Goal: Information Seeking & Learning: Learn about a topic

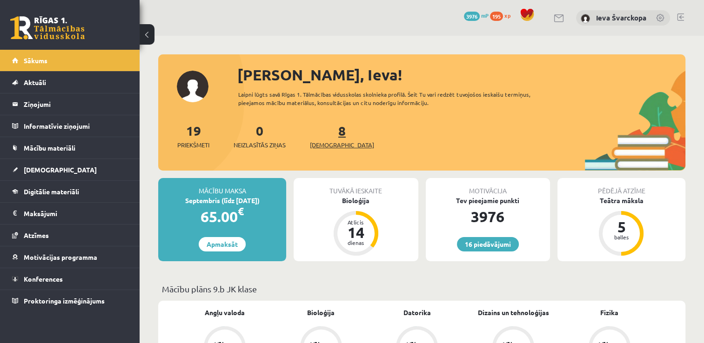
click at [329, 146] on span "[DEMOGRAPHIC_DATA]" at bounding box center [342, 144] width 64 height 9
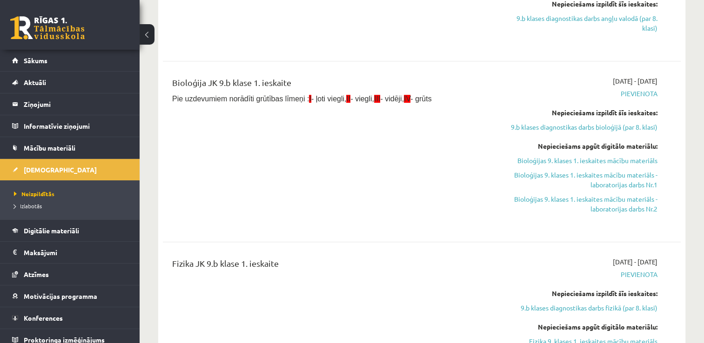
scroll to position [402, 0]
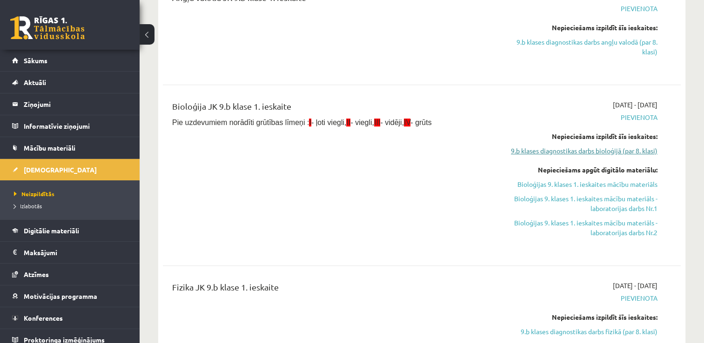
click at [625, 150] on link "9.b klases diagnostikas darbs bioloģijā (par 8. klasi)" at bounding box center [581, 151] width 153 height 10
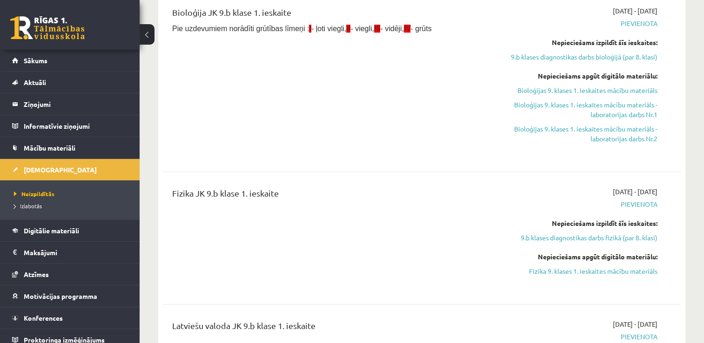
scroll to position [402, 0]
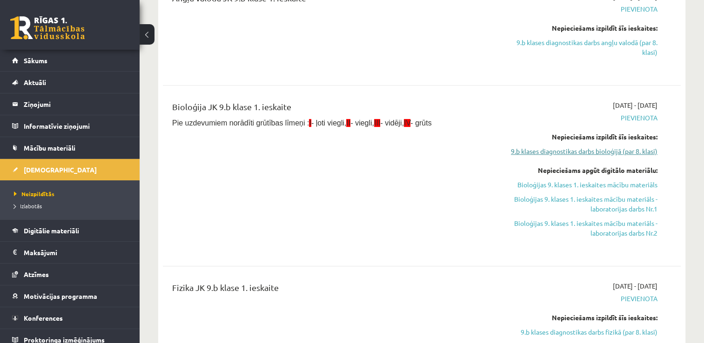
click at [613, 153] on link "9.b klases diagnostikas darbs bioloģijā (par 8. klasi)" at bounding box center [581, 152] width 153 height 10
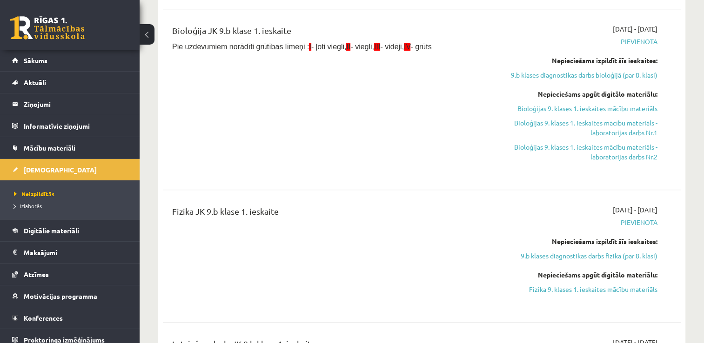
scroll to position [490, 0]
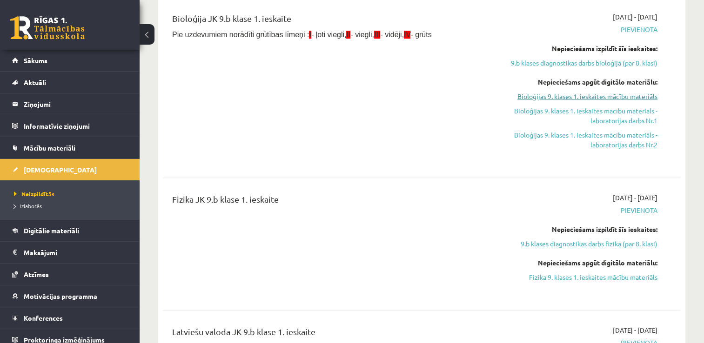
click at [590, 96] on link "Bioloģijas 9. klases 1. ieskaites mācību materiāls" at bounding box center [581, 97] width 153 height 10
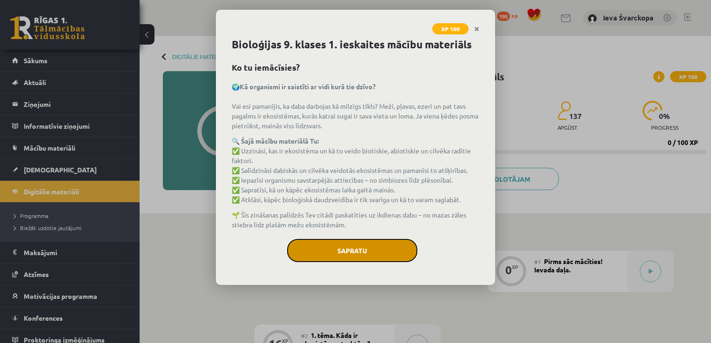
click at [350, 254] on button "Sapratu" at bounding box center [352, 250] width 130 height 23
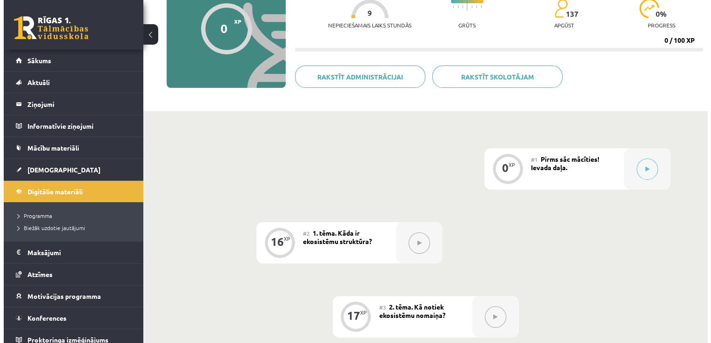
scroll to position [101, 0]
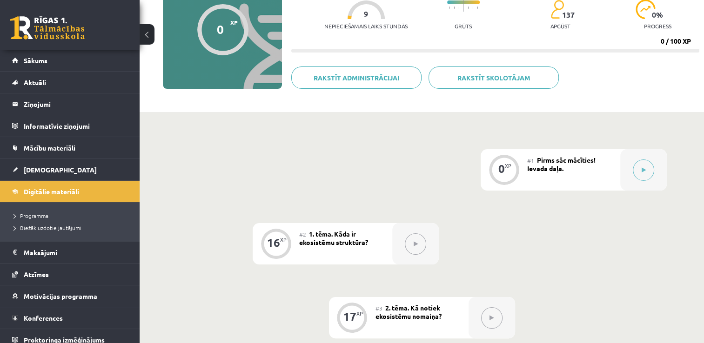
click at [642, 173] on button at bounding box center [643, 170] width 21 height 21
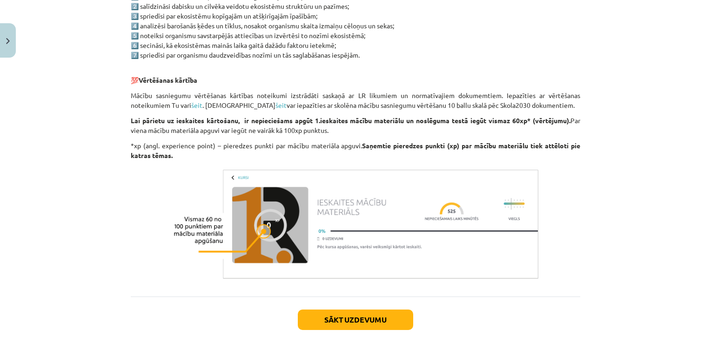
scroll to position [554, 0]
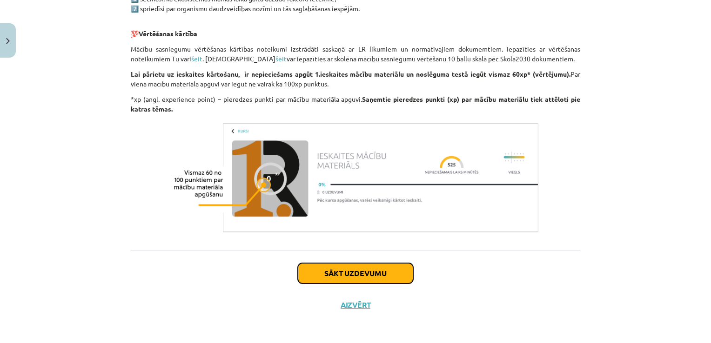
click at [363, 275] on button "Sākt uzdevumu" at bounding box center [355, 273] width 115 height 20
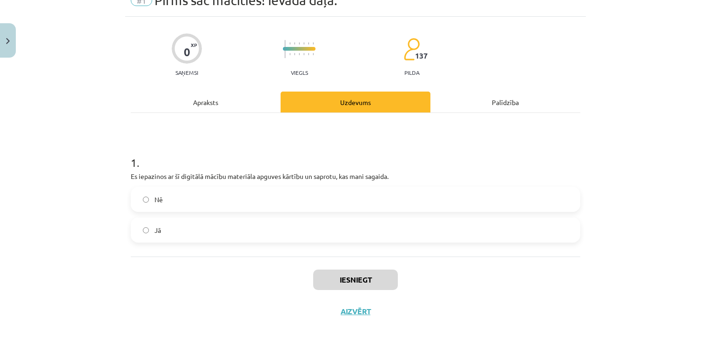
scroll to position [23, 0]
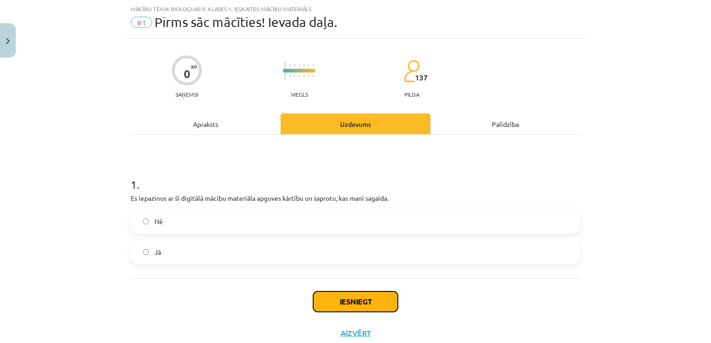
click at [362, 303] on button "Iesniegt" at bounding box center [355, 302] width 85 height 20
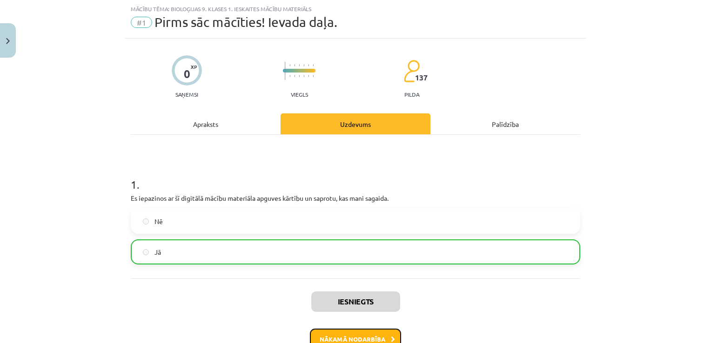
click at [353, 338] on button "Nākamā nodarbība" at bounding box center [355, 339] width 91 height 21
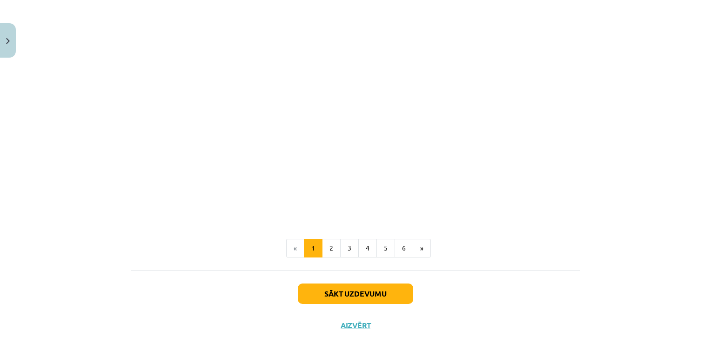
scroll to position [928, 0]
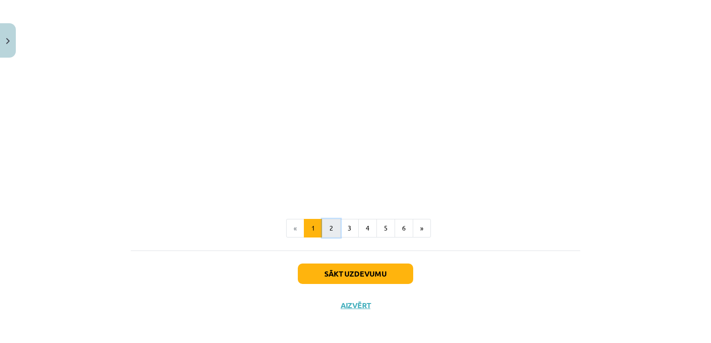
click at [327, 234] on button "2" at bounding box center [331, 228] width 19 height 19
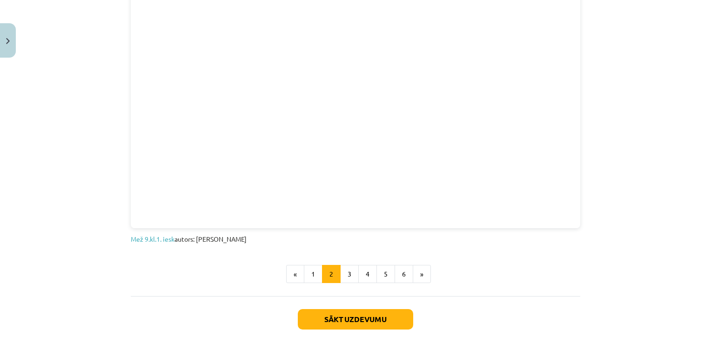
scroll to position [570, 0]
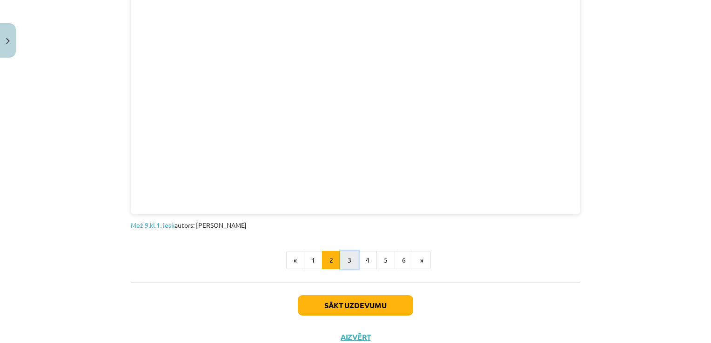
click at [344, 257] on button "3" at bounding box center [349, 260] width 19 height 19
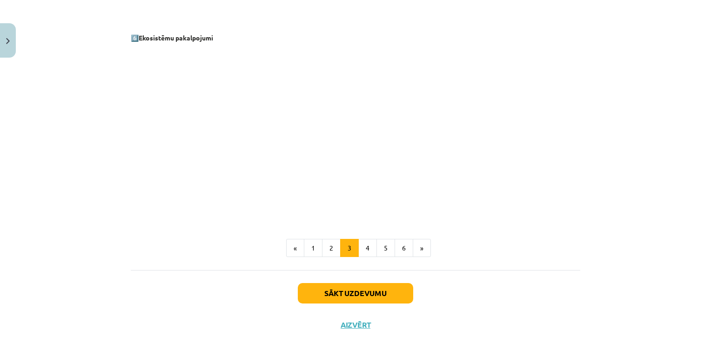
scroll to position [1262, 0]
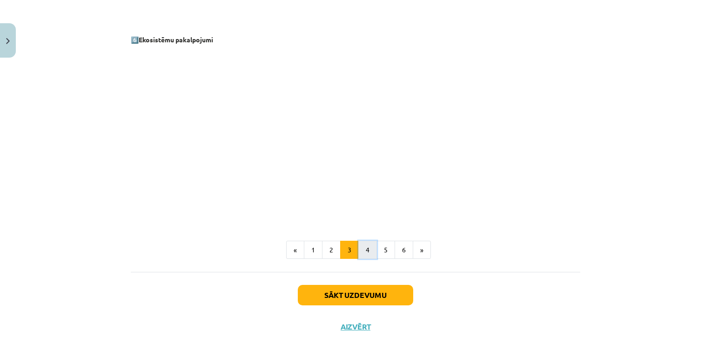
click at [367, 249] on button "4" at bounding box center [367, 250] width 19 height 19
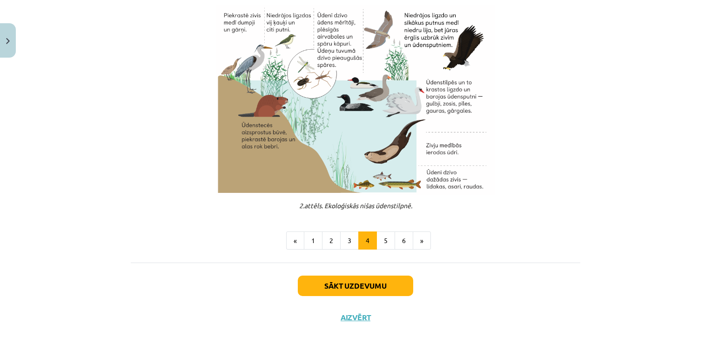
scroll to position [327, 0]
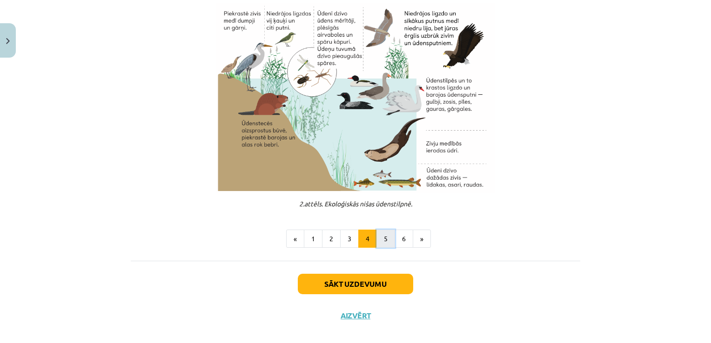
click at [383, 237] on button "5" at bounding box center [385, 239] width 19 height 19
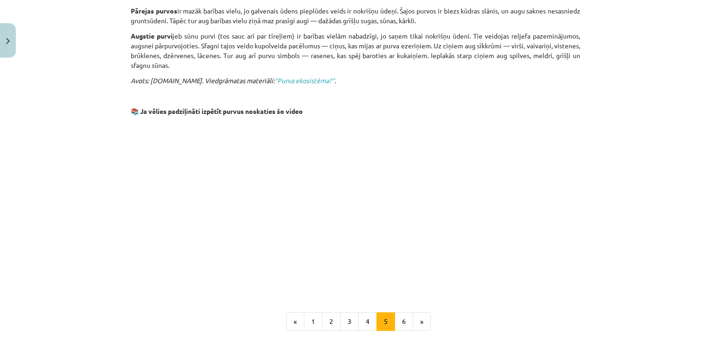
scroll to position [620, 0]
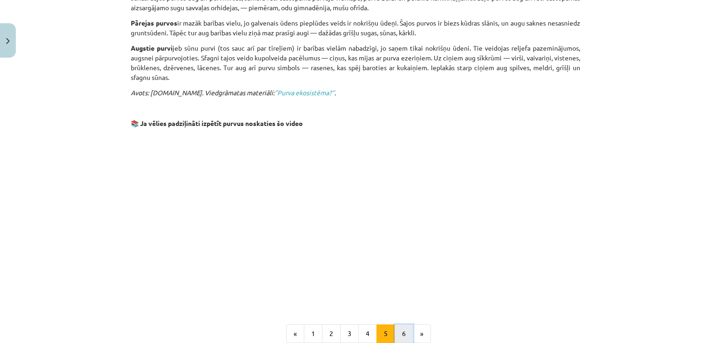
click at [401, 326] on button "6" at bounding box center [403, 334] width 19 height 19
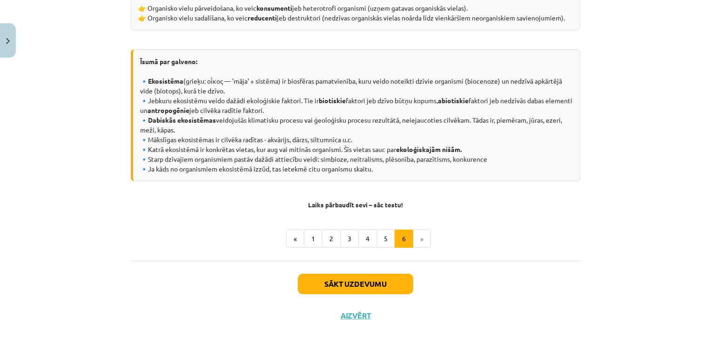
scroll to position [483, 0]
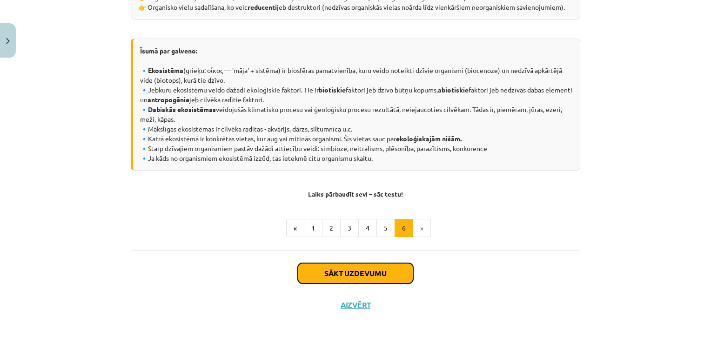
click at [359, 274] on button "Sākt uzdevumu" at bounding box center [355, 273] width 115 height 20
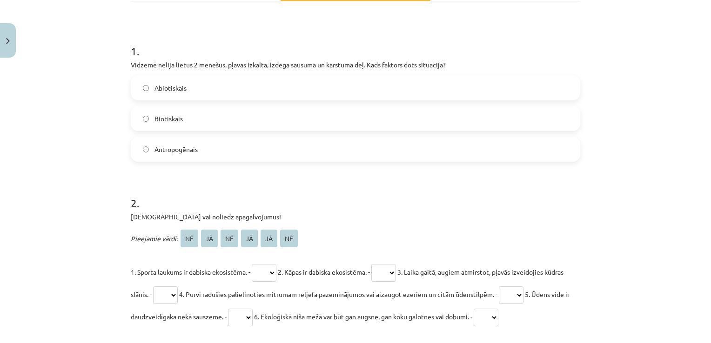
scroll to position [23, 0]
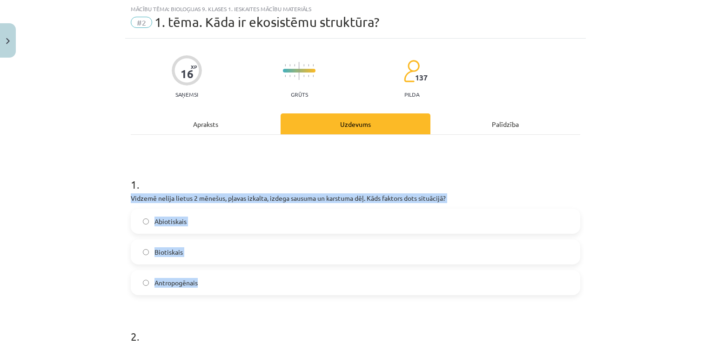
drag, startPoint x: 127, startPoint y: 197, endPoint x: 248, endPoint y: 279, distance: 146.3
click at [248, 279] on div "1 . Vidzemē nelija lietus 2 mēnešus, pļavas izkalta, izdega sausuma un karstuma…" at bounding box center [355, 229] width 449 height 134
click at [112, 208] on div "Mācību tēma: Bioloģijas 9. klases 1. ieskaites mācību materiāls #2 1. tēma. Kād…" at bounding box center [355, 171] width 711 height 343
drag, startPoint x: 126, startPoint y: 196, endPoint x: 235, endPoint y: 264, distance: 128.9
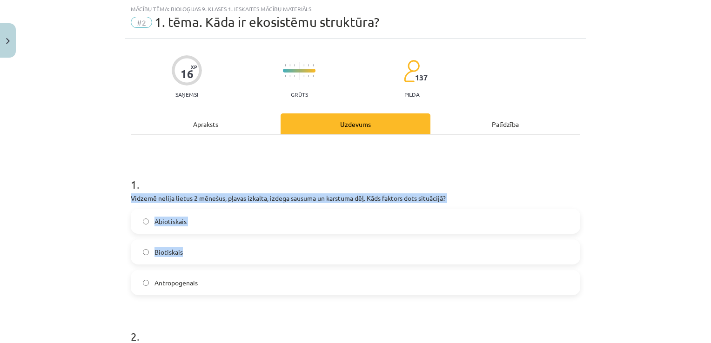
click at [91, 226] on div "Mācību tēma: Bioloģijas 9. klases 1. ieskaites mācību materiāls #2 1. tēma. Kād…" at bounding box center [355, 171] width 711 height 343
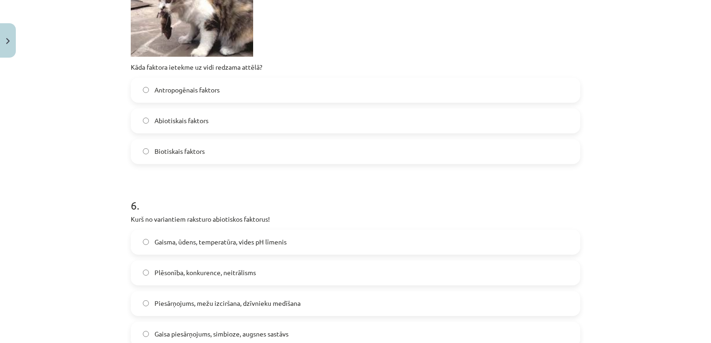
scroll to position [1156, 0]
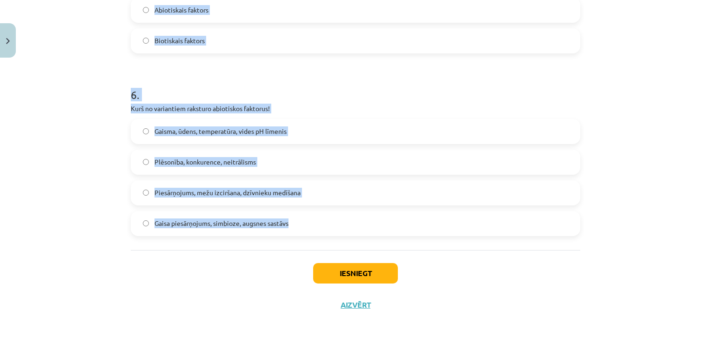
drag, startPoint x: 128, startPoint y: 178, endPoint x: 369, endPoint y: 241, distance: 249.5
copy form "1 . Vidzemē nelija lietus 2 mēnešus, pļavas izkalta, izdega sausuma un karstuma…"
click at [643, 106] on div "Mācību tēma: Bioloģijas 9. klases 1. ieskaites mācību materiāls #2 1. tēma. Kād…" at bounding box center [355, 171] width 711 height 343
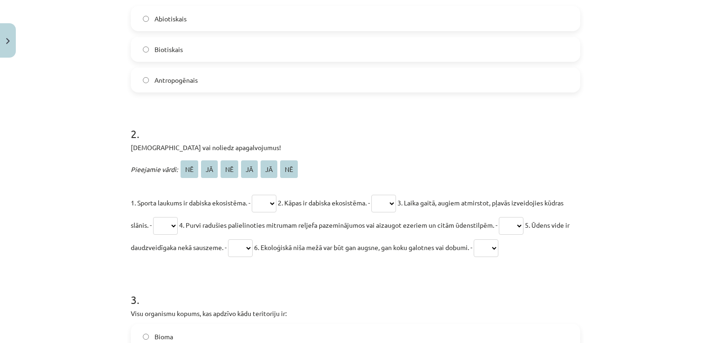
scroll to position [240, 0]
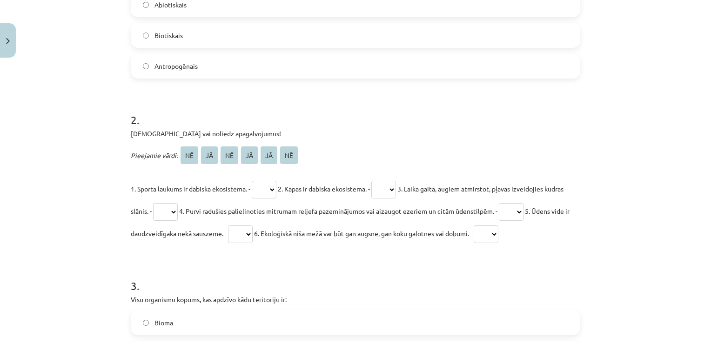
click at [276, 188] on select "** ** ** ** ** **" at bounding box center [264, 190] width 25 height 18
select select "**"
click at [252, 181] on select "** ** ** ** ** **" at bounding box center [264, 190] width 25 height 18
click at [396, 189] on select "** ** ** ** ** **" at bounding box center [383, 190] width 25 height 18
select select "**"
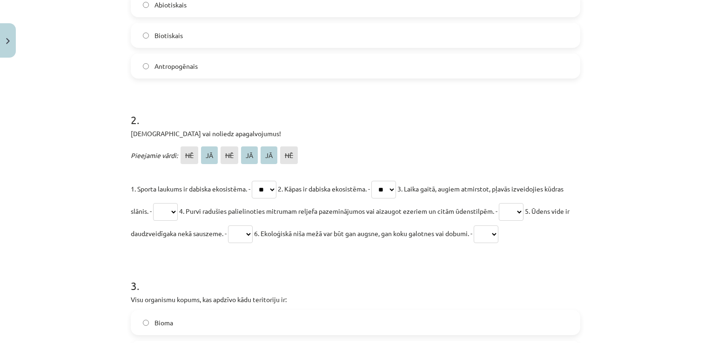
click at [380, 181] on select "** ** ** ** ** **" at bounding box center [383, 190] width 25 height 18
click at [178, 214] on select "** ** ** ** ** **" at bounding box center [165, 212] width 25 height 18
select select "**"
click at [173, 203] on select "** ** ** ** ** **" at bounding box center [165, 212] width 25 height 18
click at [523, 211] on select "** ** ** ** ** **" at bounding box center [511, 212] width 25 height 18
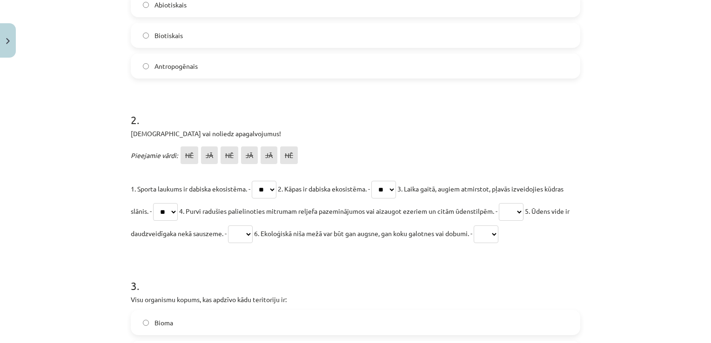
select select "**"
click at [523, 203] on select "** ** ** ** ** **" at bounding box center [511, 212] width 25 height 18
click at [253, 235] on select "** ** ** ** ** **" at bounding box center [240, 235] width 25 height 18
select select "**"
click at [253, 226] on select "** ** ** ** ** **" at bounding box center [240, 235] width 25 height 18
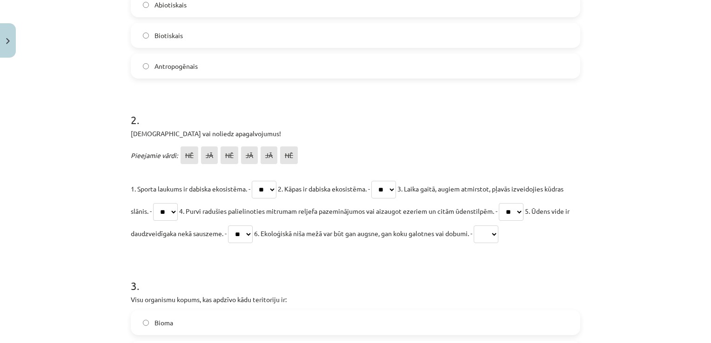
click at [498, 233] on select "** ** ** ** ** **" at bounding box center [486, 235] width 25 height 18
select select "**"
click at [498, 226] on select "** ** ** ** ** **" at bounding box center [486, 235] width 25 height 18
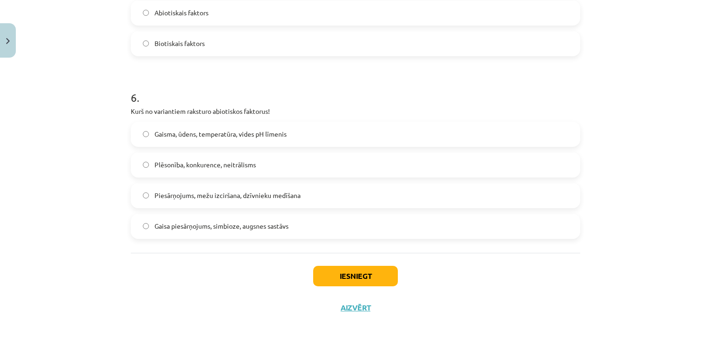
scroll to position [1156, 0]
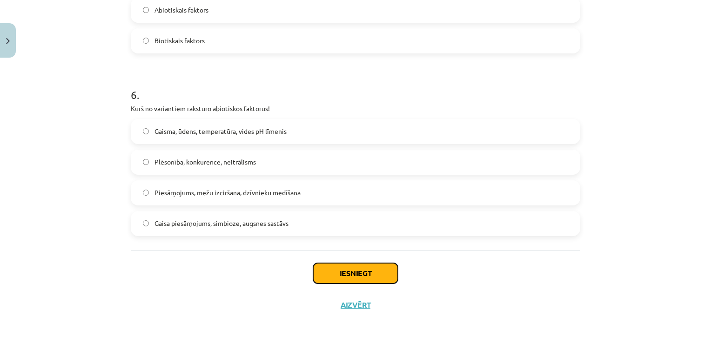
click at [339, 270] on button "Iesniegt" at bounding box center [355, 273] width 85 height 20
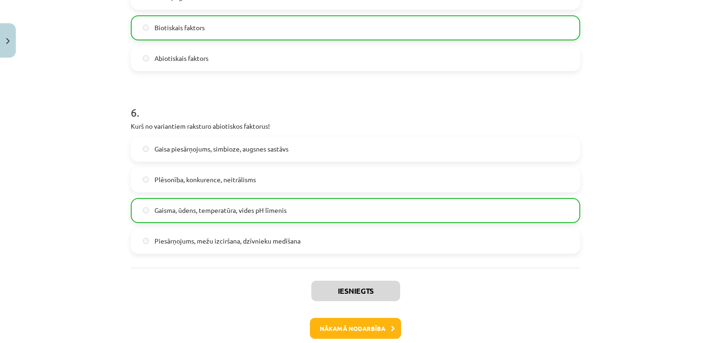
scroll to position [1186, 0]
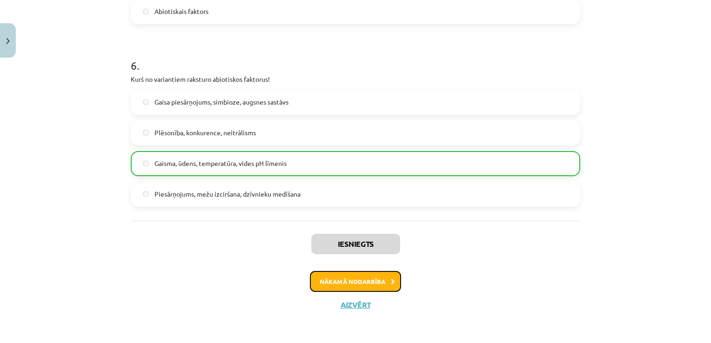
click at [353, 280] on button "Nākamā nodarbība" at bounding box center [355, 281] width 91 height 21
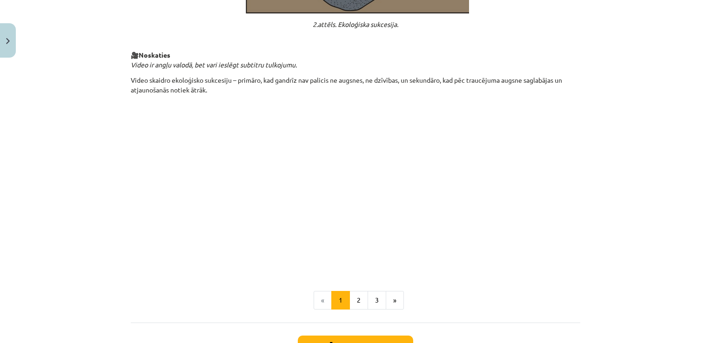
scroll to position [913, 0]
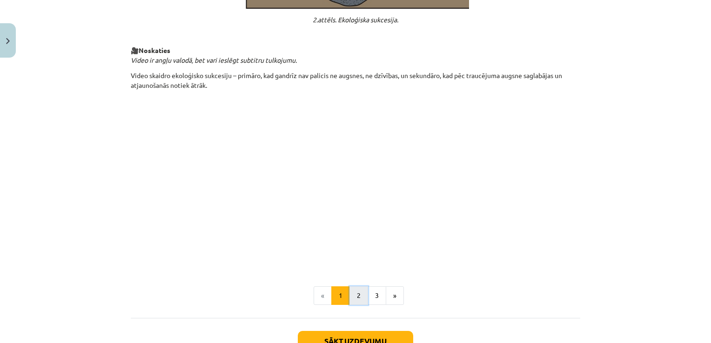
click at [354, 300] on button "2" at bounding box center [358, 296] width 19 height 19
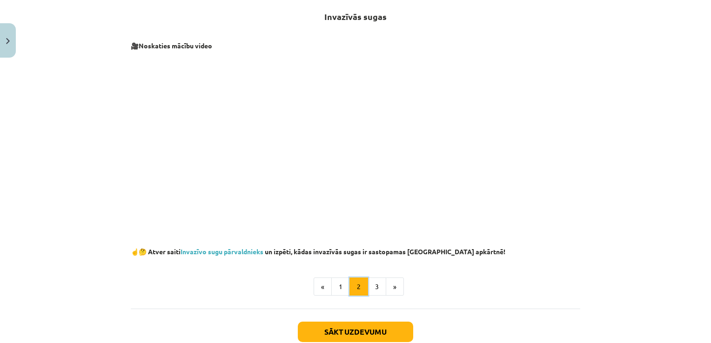
scroll to position [166, 0]
click at [374, 282] on button "3" at bounding box center [376, 287] width 19 height 19
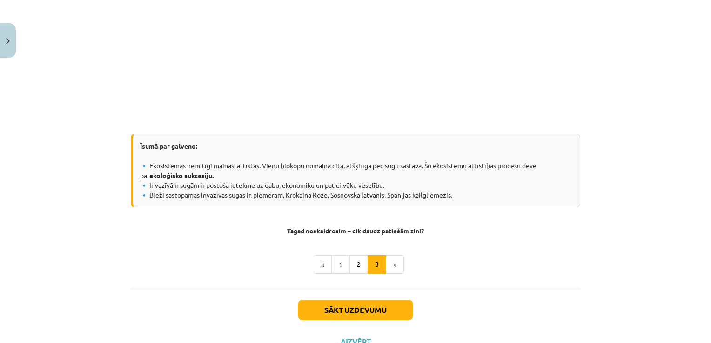
scroll to position [942, 0]
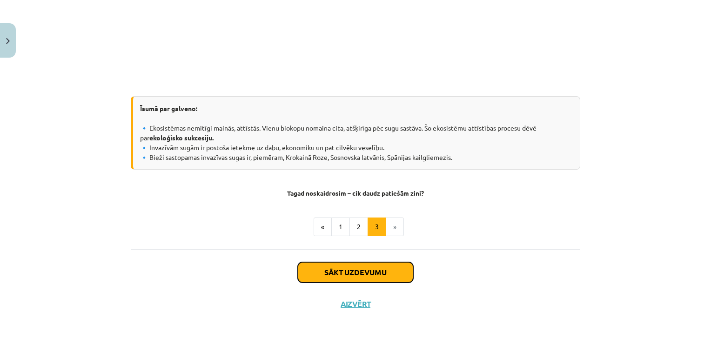
click at [335, 275] on button "Sākt uzdevumu" at bounding box center [355, 272] width 115 height 20
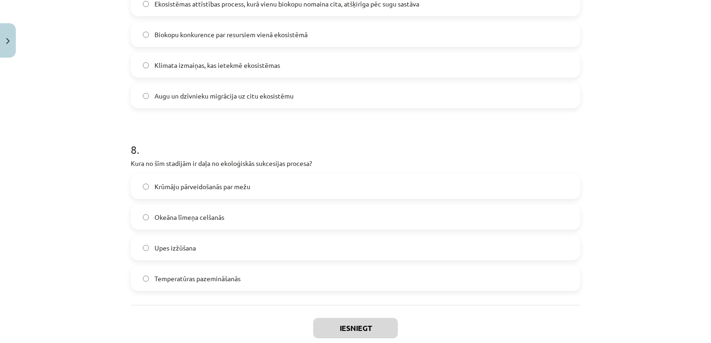
scroll to position [1393, 0]
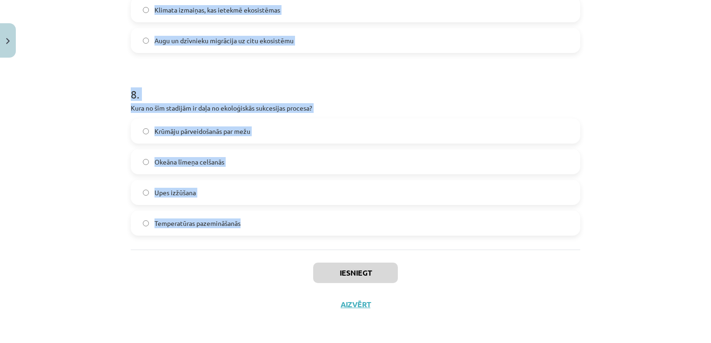
drag, startPoint x: 127, startPoint y: 179, endPoint x: 375, endPoint y: 239, distance: 256.1
copy form "1 . Kas ir invazīva suga? Suga, kas apdraud vietējās ekosistēmas, izplatoties ā…"
click at [671, 244] on div "Mācību tēma: Bioloģijas 9. klases 1. ieskaites mācību materiāls #3 2. tēma. Kā …" at bounding box center [355, 171] width 711 height 343
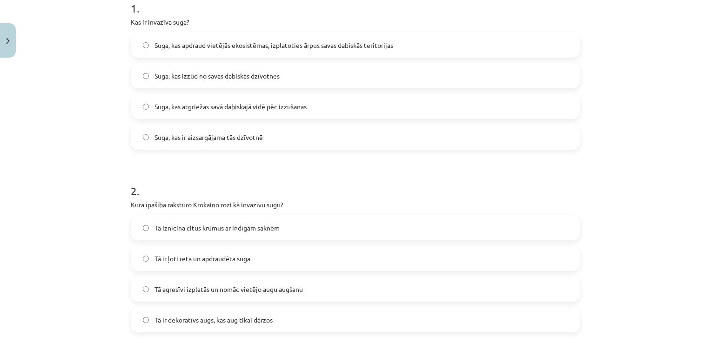
scroll to position [194, 0]
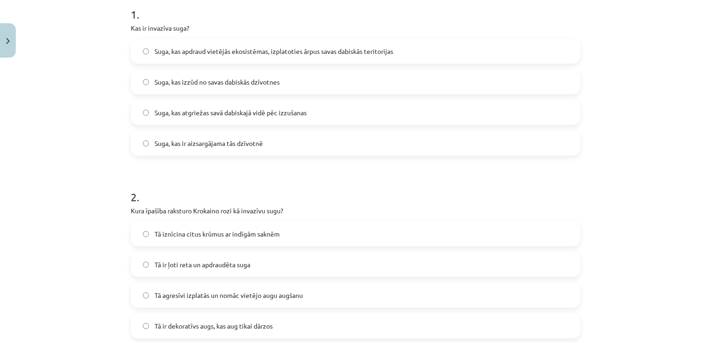
click at [696, 76] on div "Mācību tēma: Bioloģijas 9. klases 1. ieskaites mācību materiāls #3 2. tēma. Kā …" at bounding box center [355, 171] width 711 height 343
click at [138, 292] on label "Tā agresīvi izplatās un nomāc vietējo augu augšanu" at bounding box center [355, 295] width 447 height 23
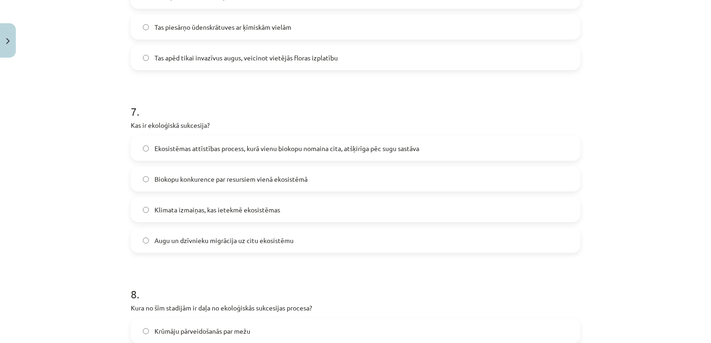
scroll to position [1195, 0]
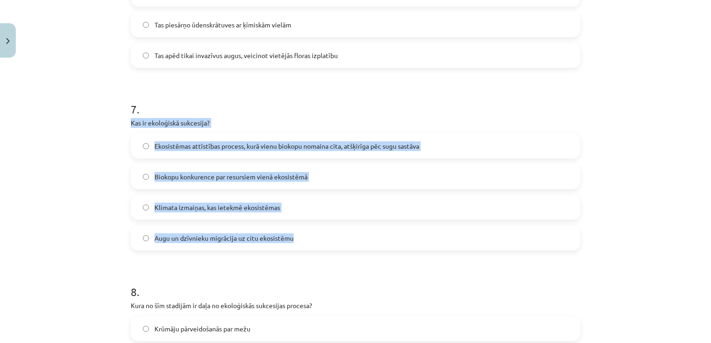
drag, startPoint x: 126, startPoint y: 121, endPoint x: 292, endPoint y: 237, distance: 202.9
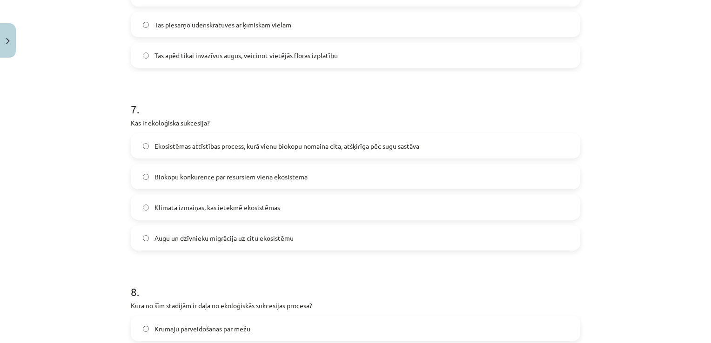
drag, startPoint x: 292, startPoint y: 237, endPoint x: 319, endPoint y: 103, distance: 136.1
click at [319, 103] on h1 "7 ." at bounding box center [355, 101] width 449 height 29
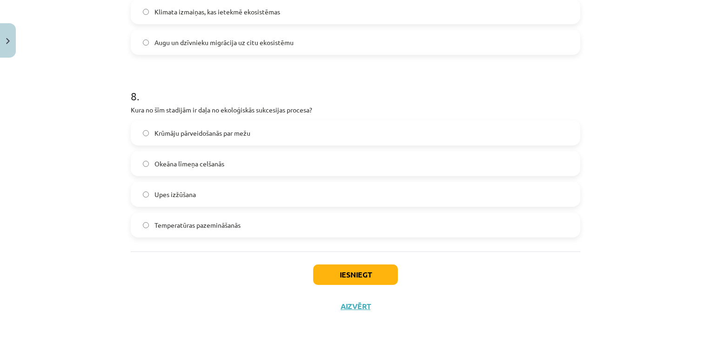
scroll to position [1393, 0]
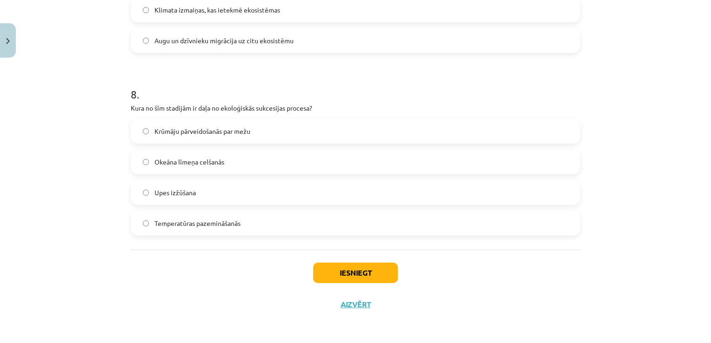
click at [143, 127] on label "Krūmāju pārveidošanās par mežu" at bounding box center [355, 131] width 447 height 23
click at [348, 274] on button "Iesniegt" at bounding box center [355, 273] width 85 height 20
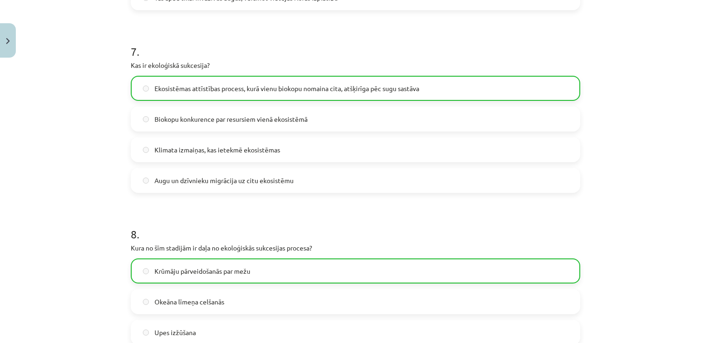
scroll to position [1422, 0]
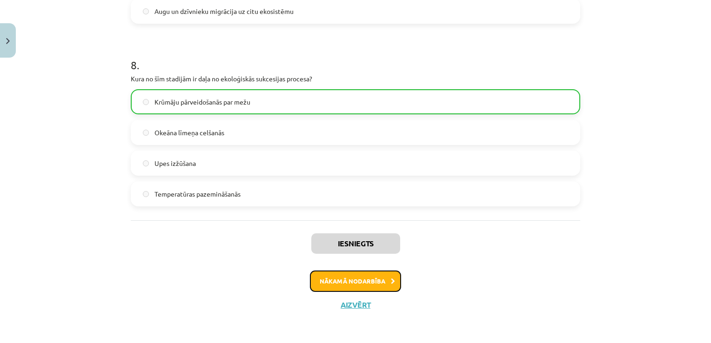
click at [344, 281] on button "Nākamā nodarbība" at bounding box center [355, 281] width 91 height 21
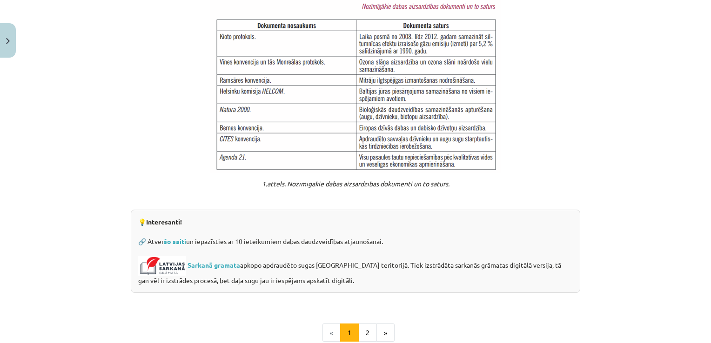
scroll to position [748, 0]
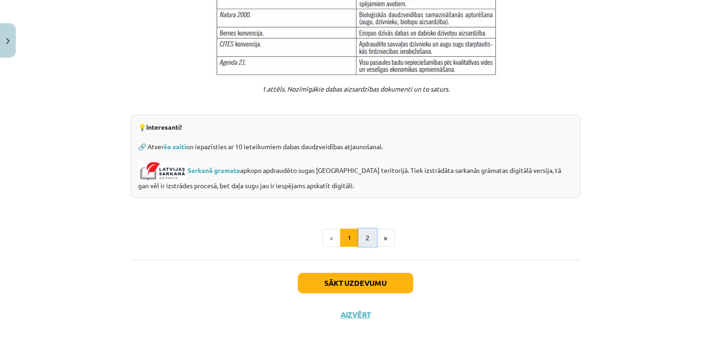
click at [364, 232] on button "2" at bounding box center [367, 238] width 19 height 19
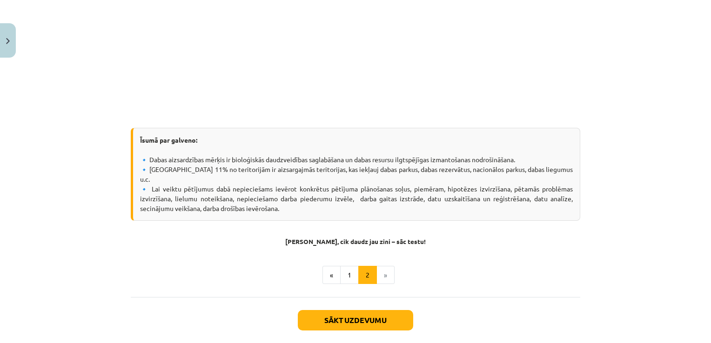
scroll to position [337, 0]
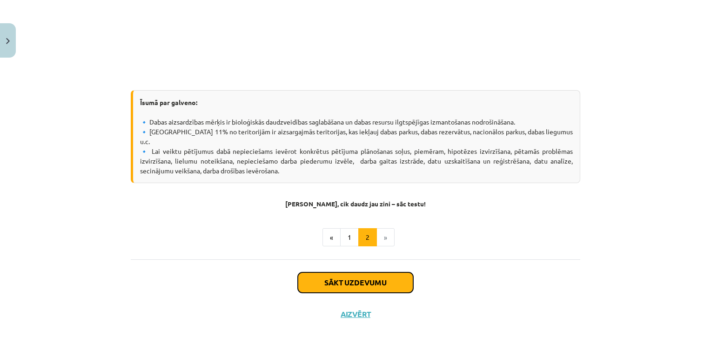
click at [381, 273] on button "Sākt uzdevumu" at bounding box center [355, 283] width 115 height 20
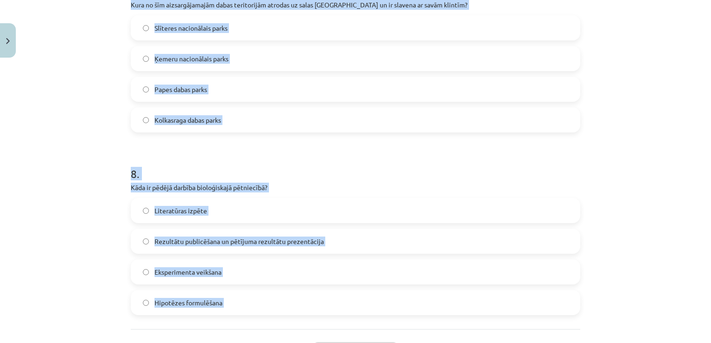
scroll to position [1443, 0]
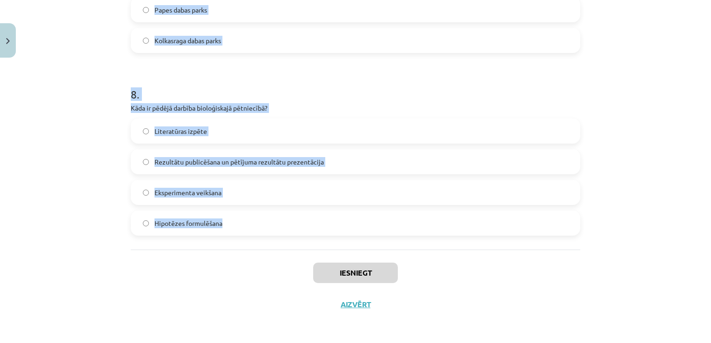
drag, startPoint x: 127, startPoint y: 179, endPoint x: 347, endPoint y: 241, distance: 228.7
copy form "1 . Kura pētāma problēma ir visprecīzāk formulēta? "Kāpēc augi aug?" "Kā klimat…"
click at [448, 96] on h1 "8 ." at bounding box center [355, 86] width 449 height 29
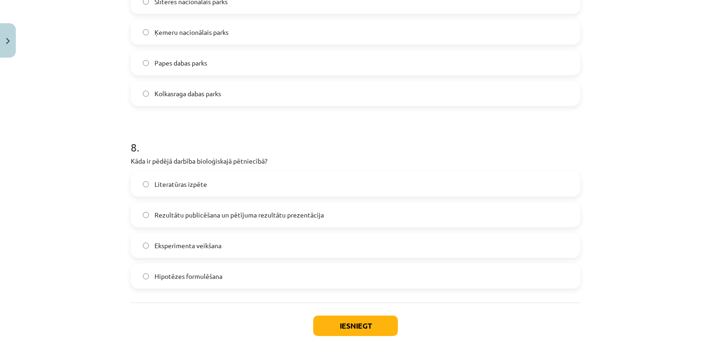
scroll to position [1407, 0]
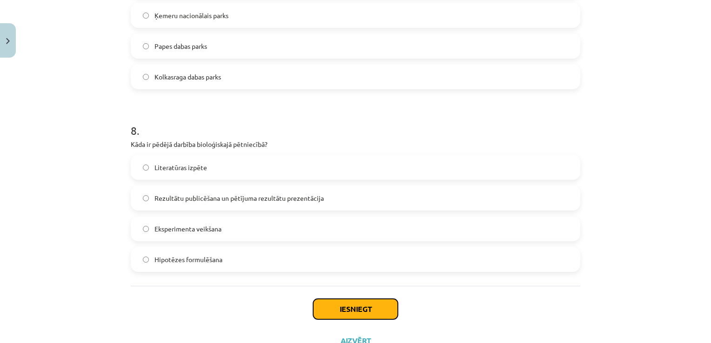
click at [352, 307] on button "Iesniegt" at bounding box center [355, 309] width 85 height 20
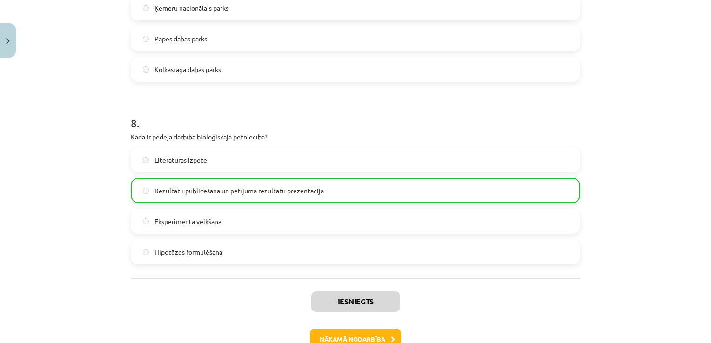
scroll to position [1473, 0]
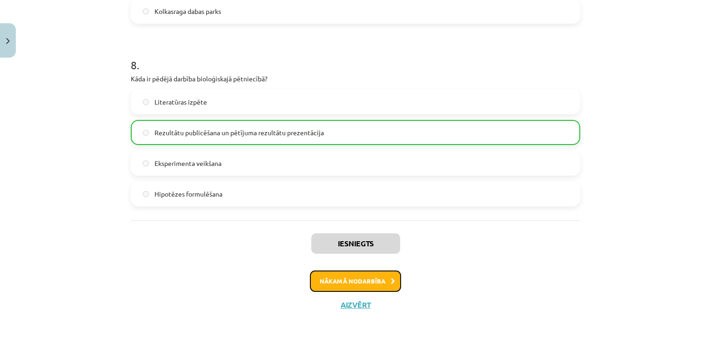
click at [359, 283] on button "Nākamā nodarbība" at bounding box center [355, 281] width 91 height 21
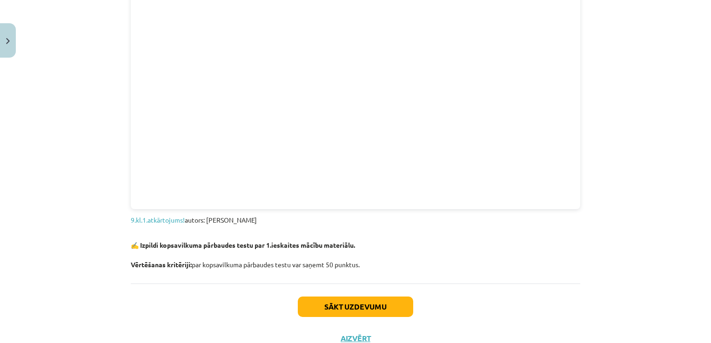
scroll to position [1014, 0]
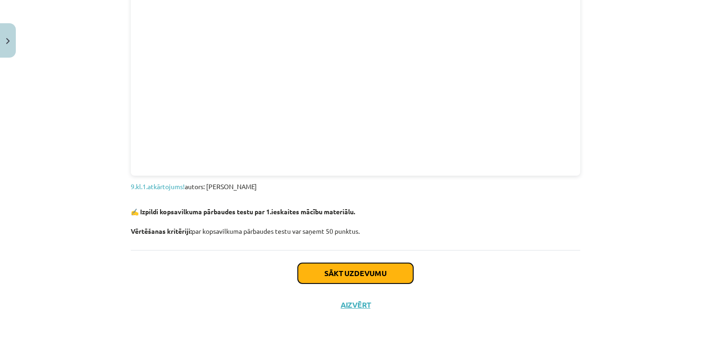
click at [355, 276] on button "Sākt uzdevumu" at bounding box center [355, 273] width 115 height 20
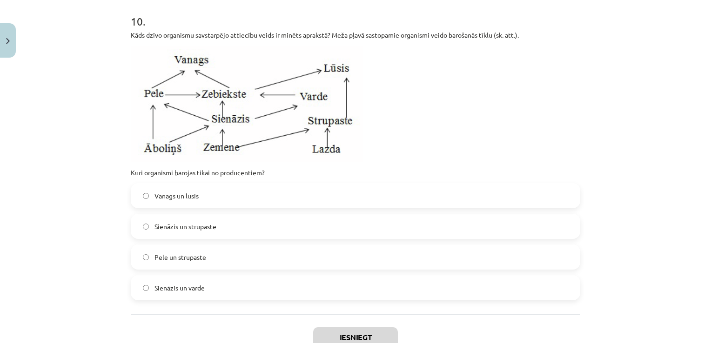
scroll to position [2151, 0]
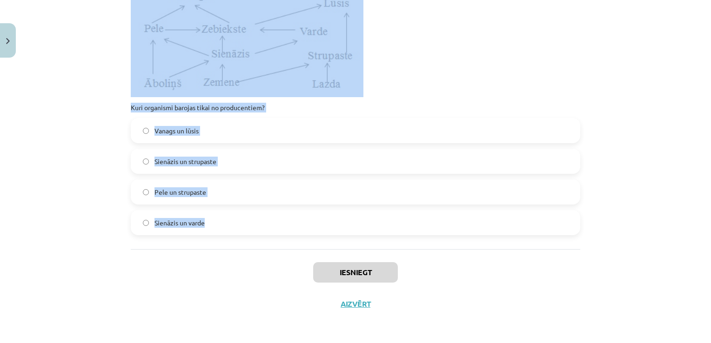
drag, startPoint x: 127, startPoint y: 180, endPoint x: 479, endPoint y: 226, distance: 354.7
copy form "1 . Kura no šīm iespējām pareizi klasificē ekoloģiskos faktorus? Dzīvnieki, aug…"
click at [644, 207] on div "Mācību tēma: Bioloģijas 9. klases 1. ieskaites mācību materiāls #5 Noslēguma te…" at bounding box center [355, 171] width 711 height 343
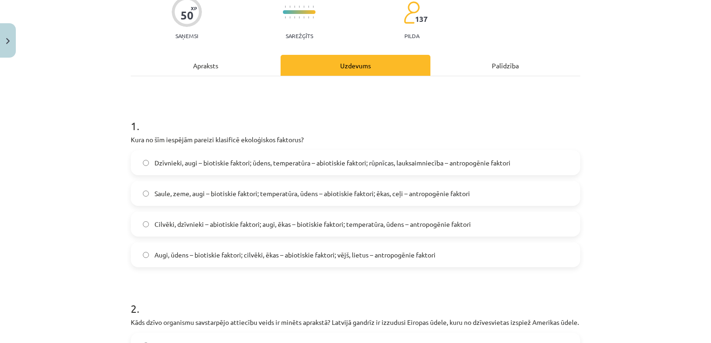
scroll to position [108, 0]
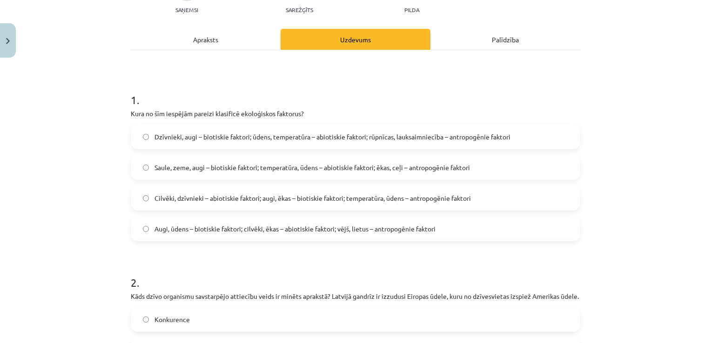
click at [141, 132] on label "Dzīvnieki, augi – biotiskie faktori; ūdens, temperatūra – abiotiskie faktori; r…" at bounding box center [355, 136] width 447 height 23
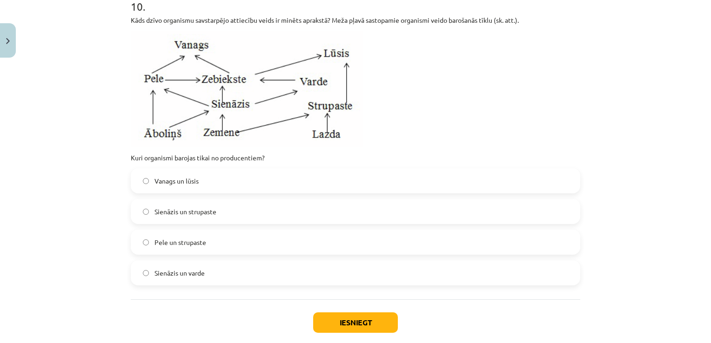
scroll to position [2106, 0]
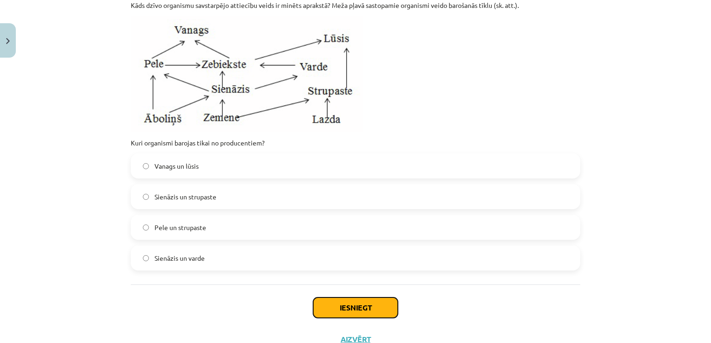
click at [355, 318] on button "Iesniegt" at bounding box center [355, 308] width 85 height 20
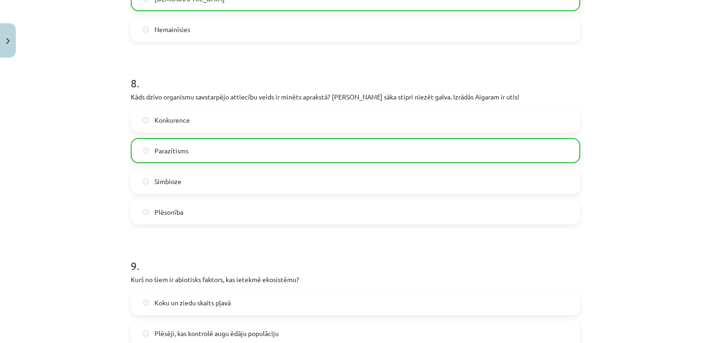
scroll to position [2180, 0]
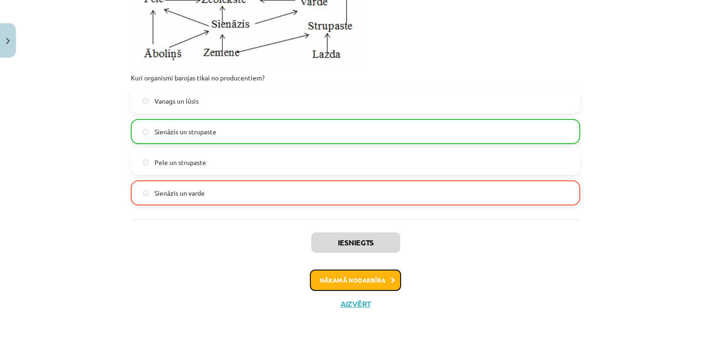
click at [361, 280] on button "Nākamā nodarbība" at bounding box center [355, 280] width 91 height 21
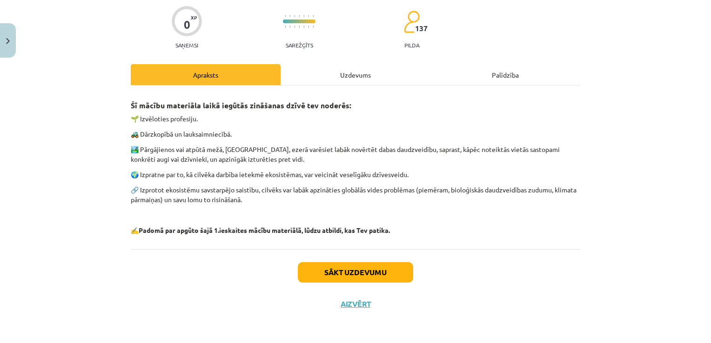
scroll to position [23, 0]
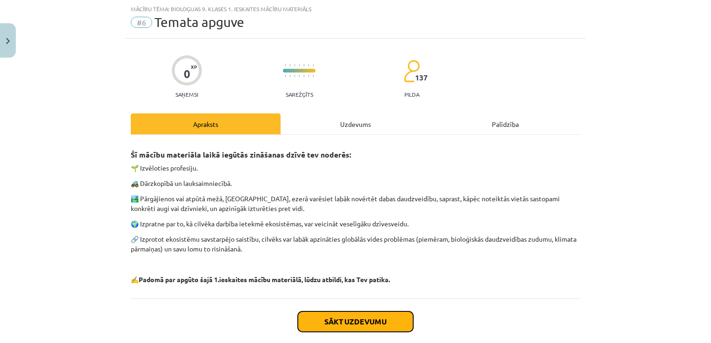
click at [363, 324] on button "Sākt uzdevumu" at bounding box center [355, 322] width 115 height 20
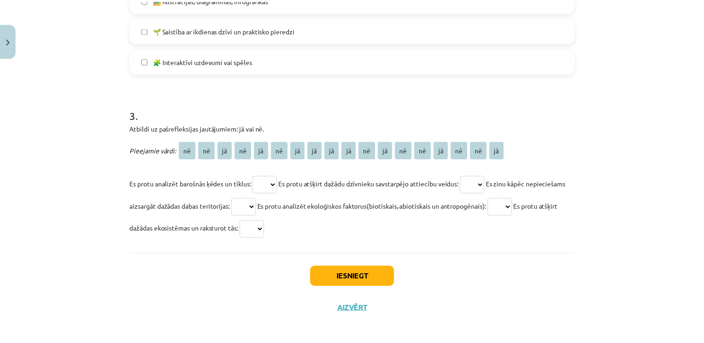
scroll to position [662, 0]
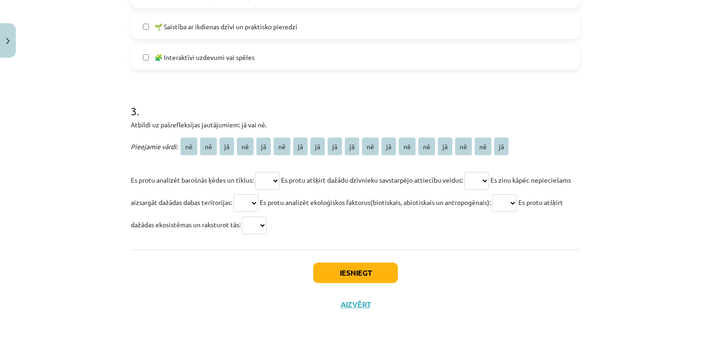
click at [279, 177] on select "** ** ** ** ** ** ** ** ** ** ** ** ** ** ** ** ** **" at bounding box center [267, 181] width 25 height 18
select select "**"
click at [255, 172] on select "** ** ** ** ** ** ** ** ** ** ** ** ** ** ** ** ** **" at bounding box center [267, 181] width 25 height 18
click at [489, 180] on select "** ** ** ** ** ** ** ** ** ** ** ** ** ** ** ** ** **" at bounding box center [476, 181] width 25 height 18
select select "**"
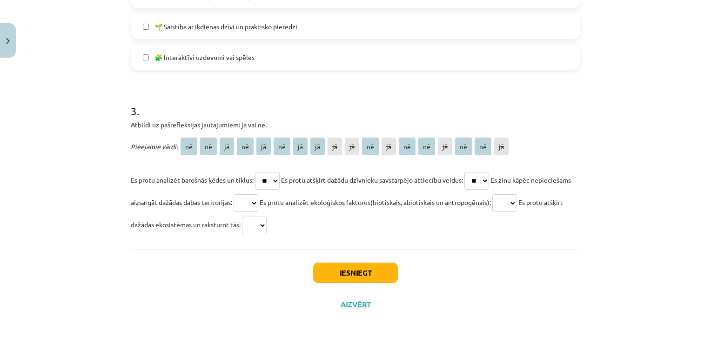
click at [469, 172] on select "** ** ** ** ** ** ** ** ** ** ** ** ** ** ** ** ** **" at bounding box center [476, 181] width 25 height 18
click at [258, 202] on select "** ** ** ** ** ** ** ** ** ** ** ** ** ** ** ** ** **" at bounding box center [246, 203] width 25 height 18
select select "**"
click at [258, 194] on select "** ** ** ** ** ** ** ** ** ** ** ** ** ** ** ** ** **" at bounding box center [246, 203] width 25 height 18
click at [517, 202] on select "** ** ** ** ** ** ** ** ** ** ** ** ** ** ** ** ** **" at bounding box center [504, 203] width 25 height 18
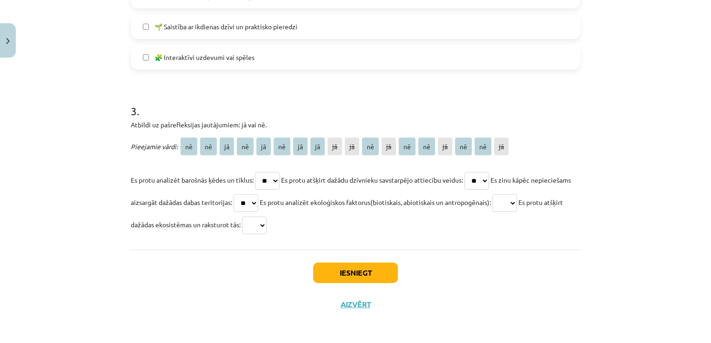
select select "**"
click at [517, 194] on select "** ** ** ** ** ** ** ** ** ** ** ** ** ** ** ** ** **" at bounding box center [504, 203] width 25 height 18
click at [267, 222] on select "** ** ** ** ** ** ** ** ** ** ** ** ** ** ** ** ** **" at bounding box center [254, 226] width 25 height 18
select select "**"
click at [267, 217] on select "** ** ** ** ** ** ** ** ** ** ** ** ** ** ** ** ** **" at bounding box center [254, 226] width 25 height 18
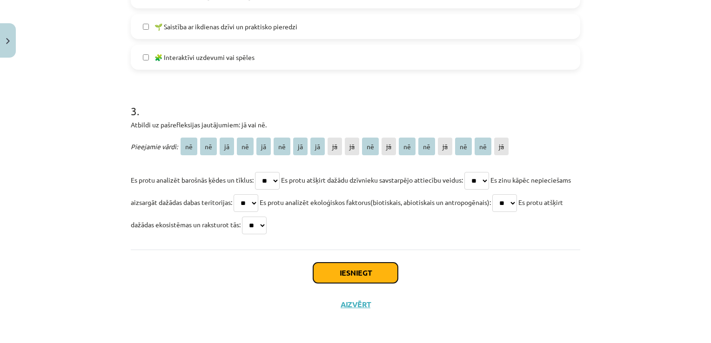
click at [344, 276] on button "Iesniegt" at bounding box center [355, 273] width 85 height 20
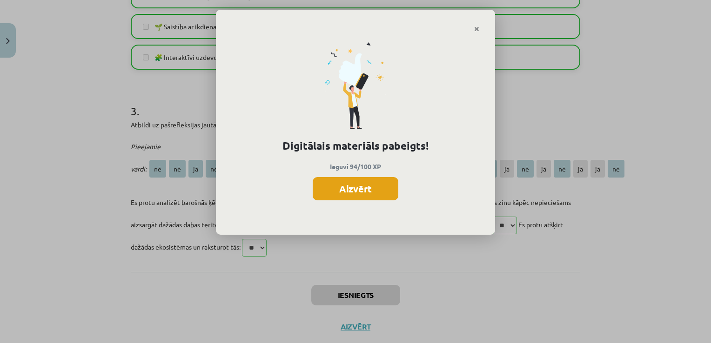
click at [350, 191] on button "Aizvērt" at bounding box center [356, 188] width 86 height 23
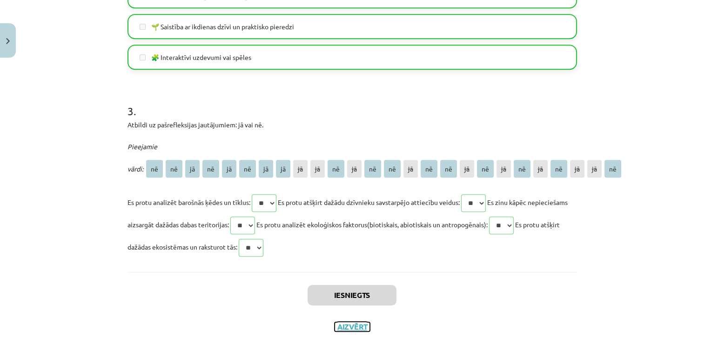
click at [352, 326] on button "Aizvērt" at bounding box center [351, 326] width 35 height 9
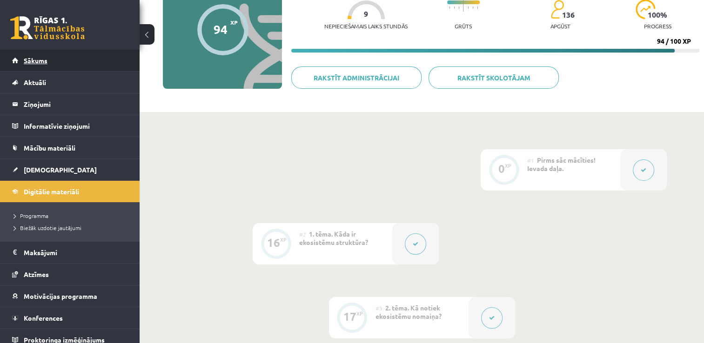
click at [41, 62] on span "Sākums" at bounding box center [36, 60] width 24 height 8
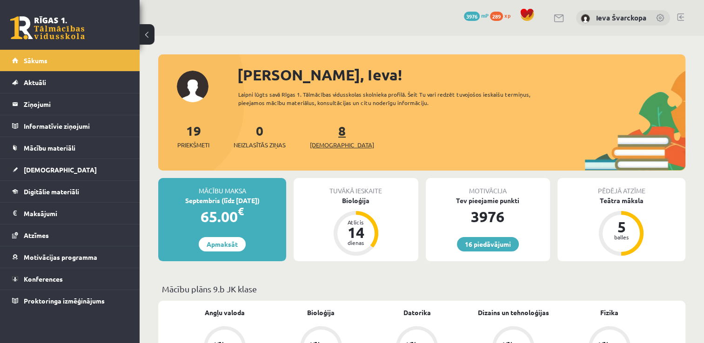
click at [331, 149] on span "[DEMOGRAPHIC_DATA]" at bounding box center [342, 144] width 64 height 9
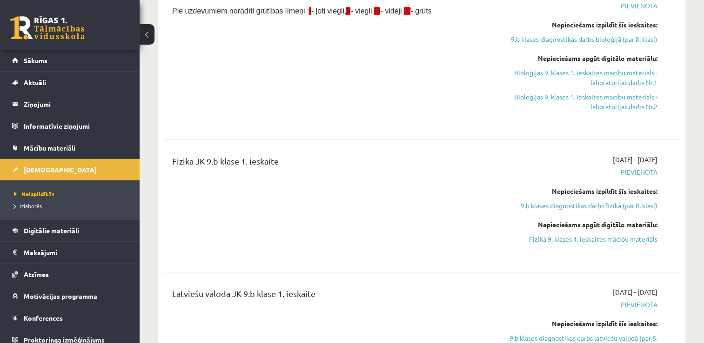
scroll to position [467, 0]
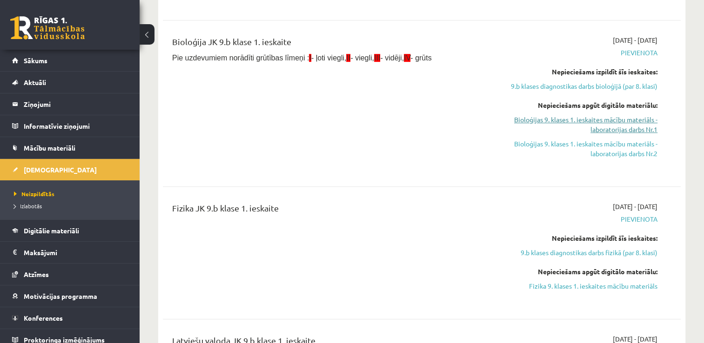
click at [606, 128] on link "Bioloģijas 9. klases 1. ieskaites mācību materiāls - laboratorijas darbs Nr.1" at bounding box center [581, 125] width 153 height 20
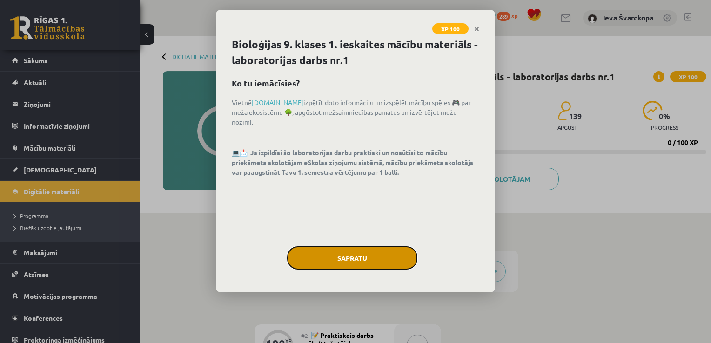
click at [344, 258] on button "Sapratu" at bounding box center [352, 258] width 130 height 23
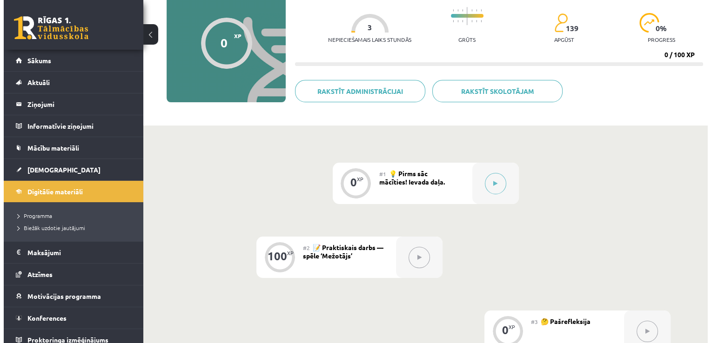
scroll to position [83, 0]
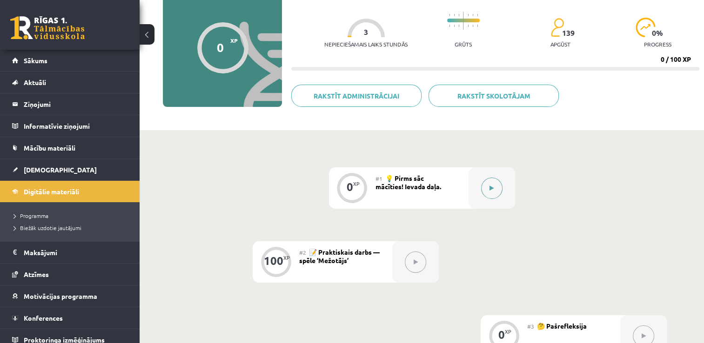
click at [494, 197] on button at bounding box center [491, 188] width 21 height 21
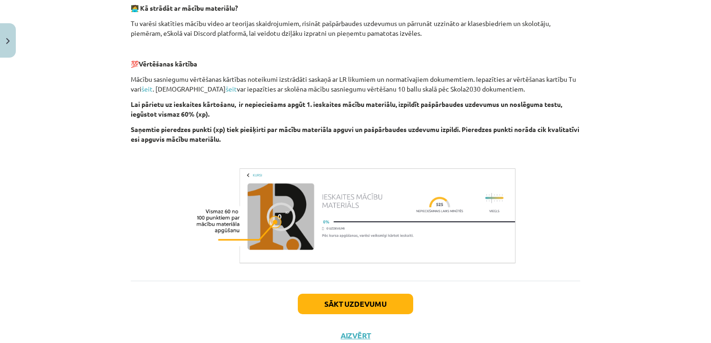
scroll to position [302, 0]
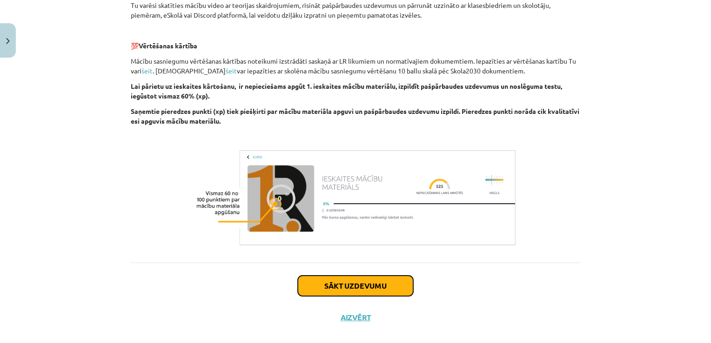
click at [370, 284] on button "Sākt uzdevumu" at bounding box center [355, 286] width 115 height 20
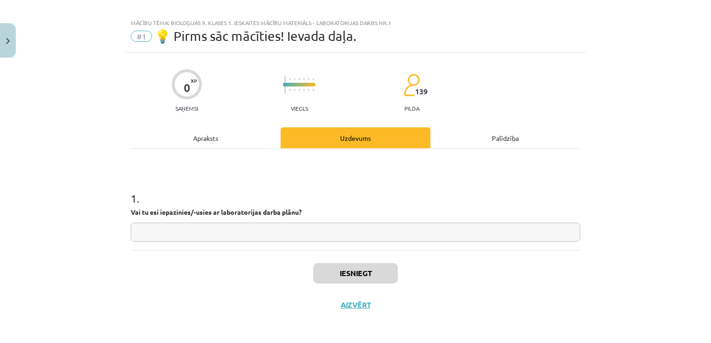
click at [268, 230] on input "text" at bounding box center [355, 232] width 449 height 19
type input "**"
click at [358, 267] on button "Iesniegt" at bounding box center [355, 273] width 85 height 20
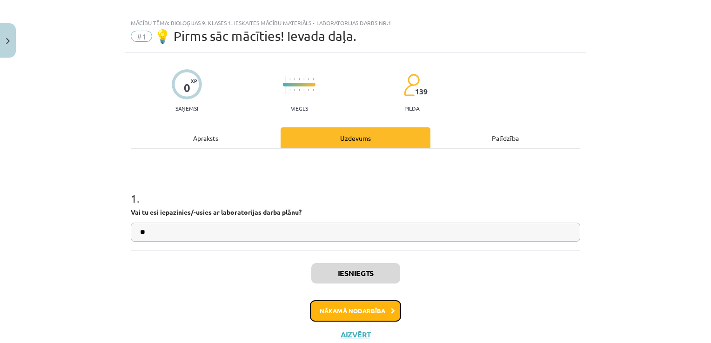
click at [349, 311] on button "Nākamā nodarbība" at bounding box center [355, 310] width 91 height 21
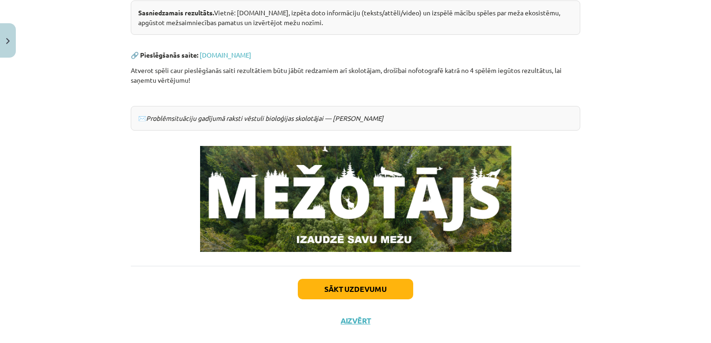
scroll to position [229, 0]
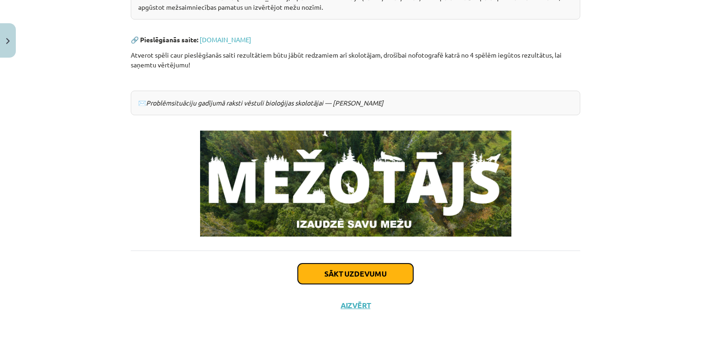
click at [343, 270] on button "Sākt uzdevumu" at bounding box center [355, 274] width 115 height 20
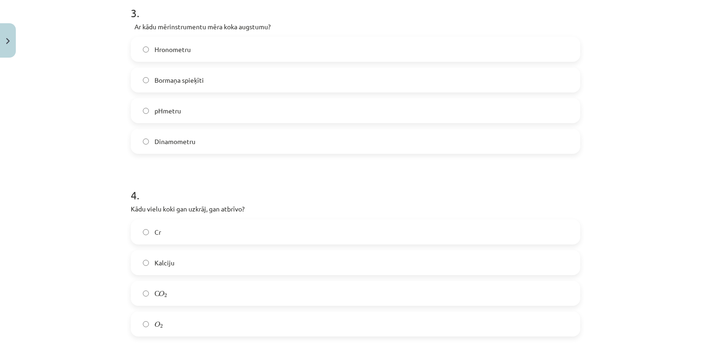
scroll to position [813, 0]
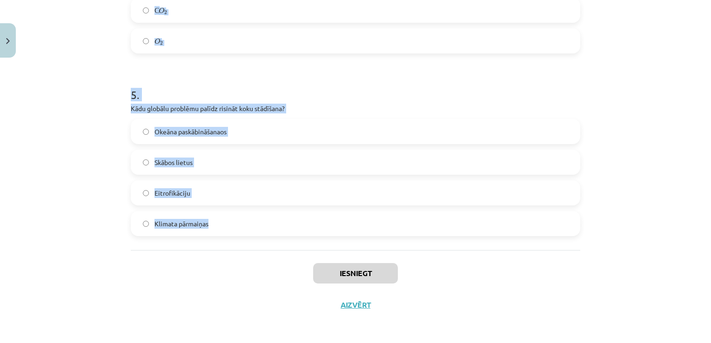
drag, startPoint x: 125, startPoint y: 178, endPoint x: 301, endPoint y: 235, distance: 185.2
copy form "1 . Latvijas teritorijā pēdējo 100 gadu laikā mežu platība ir: Palielinājusies …"
click at [462, 92] on h1 "5 ." at bounding box center [355, 86] width 449 height 29
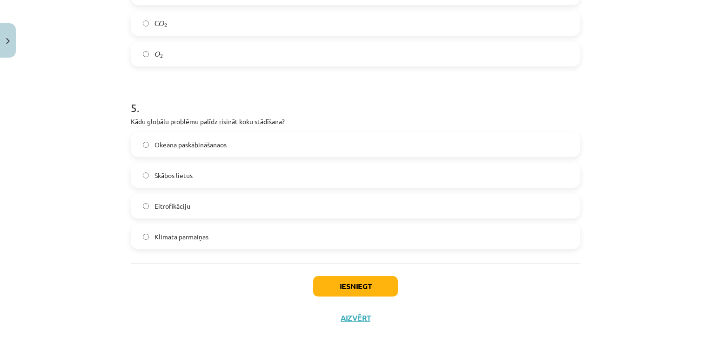
scroll to position [805, 0]
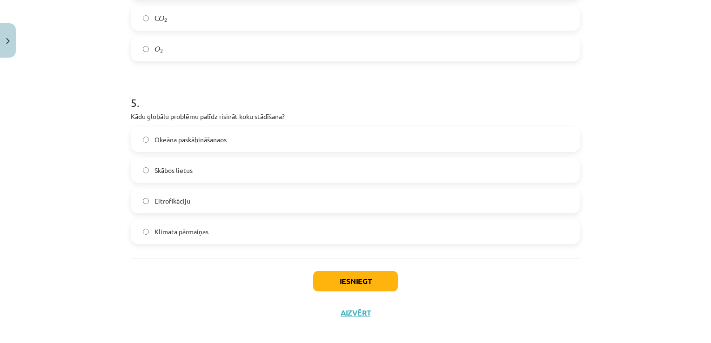
click at [146, 226] on label "Klimata pārmaiņas" at bounding box center [355, 231] width 447 height 23
click at [359, 285] on button "Iesniegt" at bounding box center [355, 281] width 85 height 20
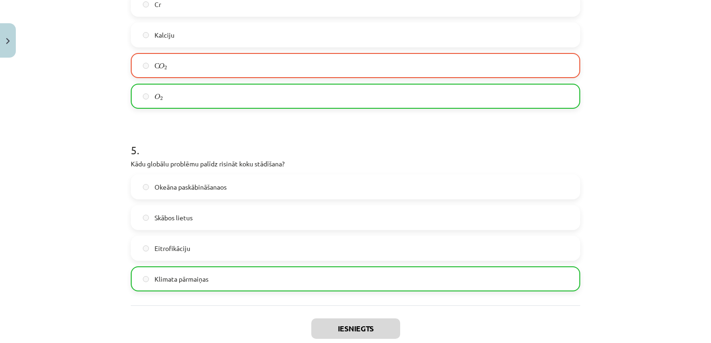
scroll to position [843, 0]
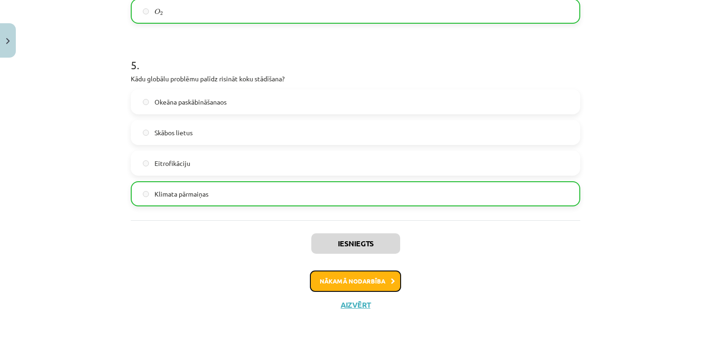
click at [354, 284] on button "Nākamā nodarbība" at bounding box center [355, 281] width 91 height 21
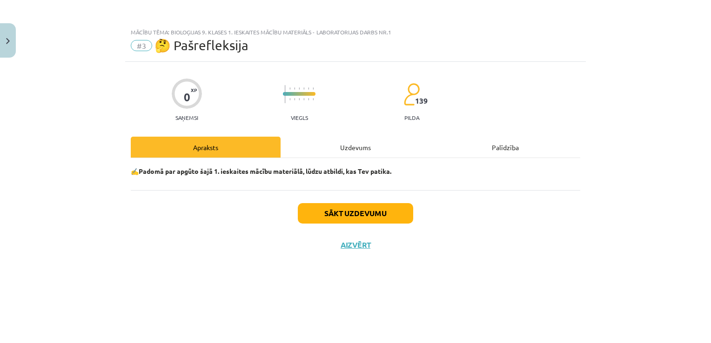
scroll to position [0, 0]
click at [347, 209] on button "Sākt uzdevumu" at bounding box center [355, 213] width 115 height 20
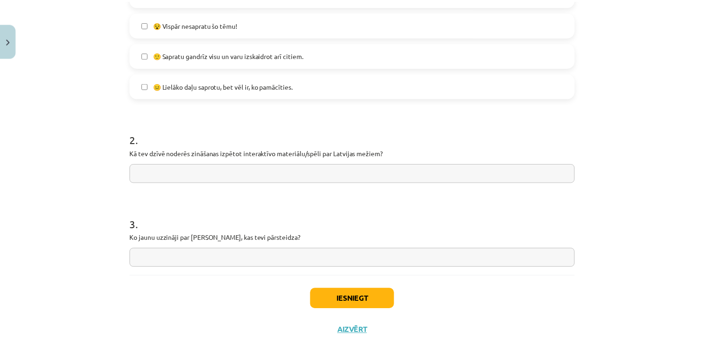
scroll to position [329, 0]
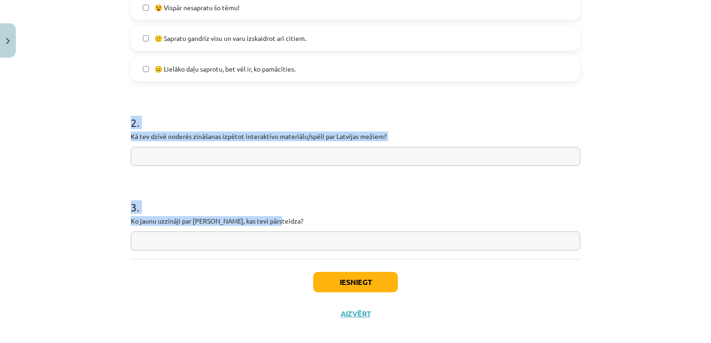
drag, startPoint x: 129, startPoint y: 117, endPoint x: 306, endPoint y: 220, distance: 204.9
click at [306, 220] on form "1 . Iesaki vismaz vienu rīcības plānu, kas palīdzētu jauniešiem ievērot drošība…" at bounding box center [355, 53] width 449 height 395
drag, startPoint x: 306, startPoint y: 220, endPoint x: 255, endPoint y: 134, distance: 100.1
copy form "2 . Kā tev dzīvē noderēs zināšanas izpētot interaktīvo materiālu/spēli par Latv…"
click at [208, 155] on input "text" at bounding box center [355, 156] width 449 height 19
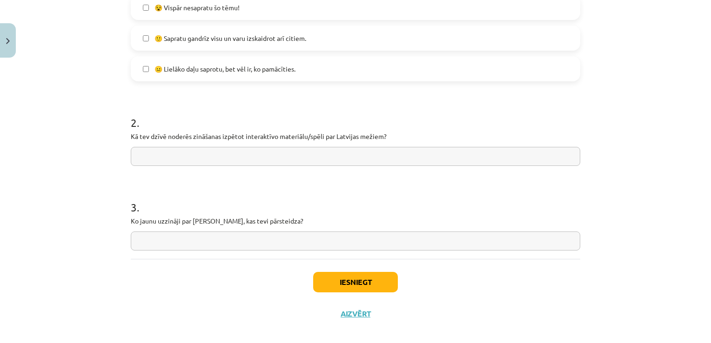
paste input "**********"
type input "**********"
click at [266, 237] on input "text" at bounding box center [355, 241] width 449 height 19
click at [198, 240] on input "text" at bounding box center [355, 241] width 449 height 19
paste input "**********"
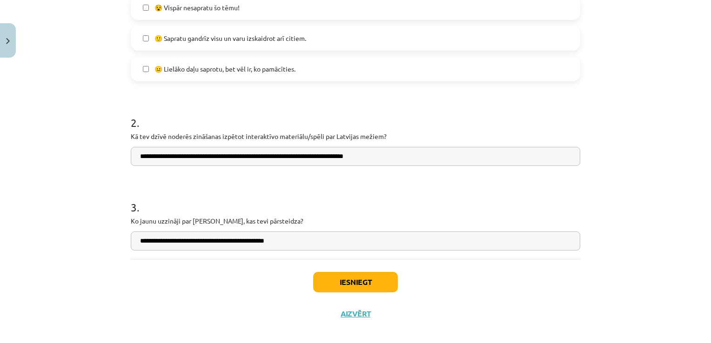
type input "**********"
click at [344, 284] on button "Iesniegt" at bounding box center [355, 282] width 85 height 20
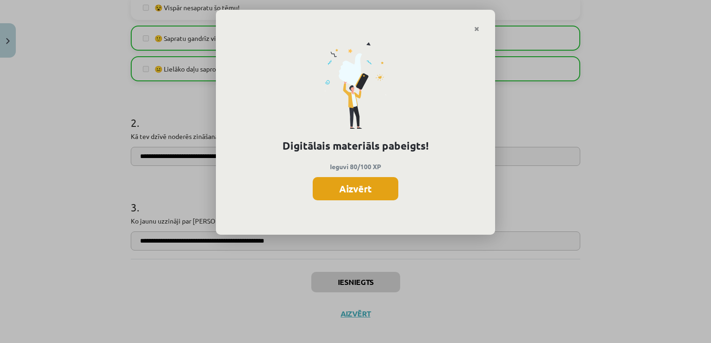
click at [365, 188] on button "Aizvērt" at bounding box center [356, 188] width 86 height 23
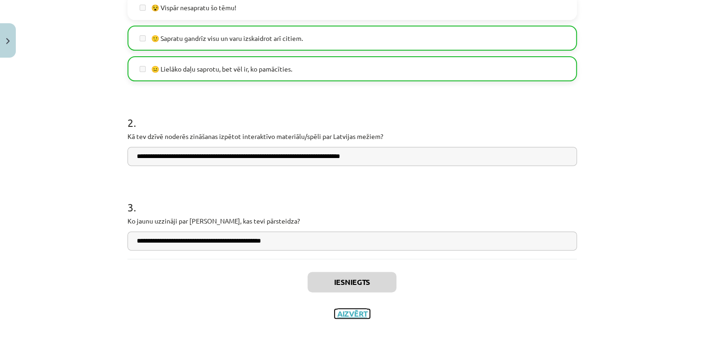
click at [351, 316] on button "Aizvērt" at bounding box center [351, 313] width 35 height 9
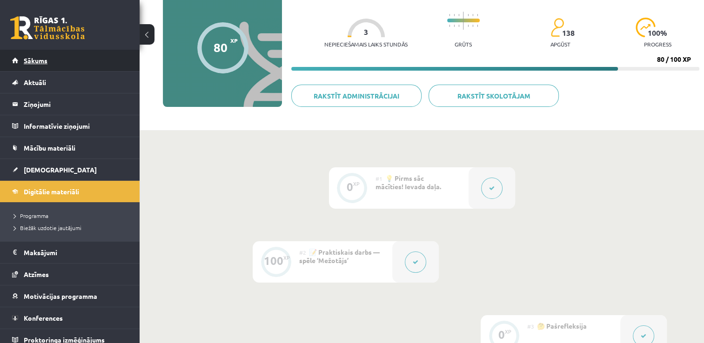
click at [42, 63] on span "Sākums" at bounding box center [36, 60] width 24 height 8
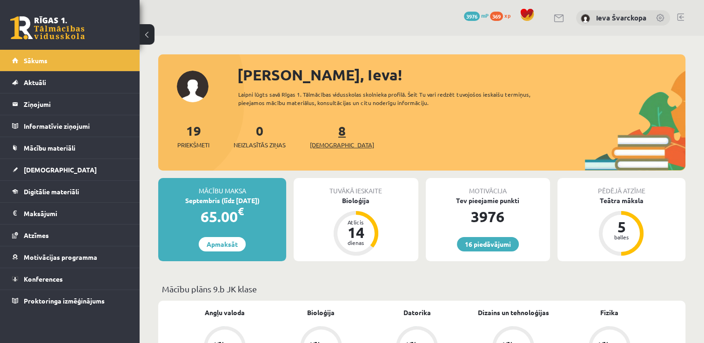
click at [324, 141] on span "[DEMOGRAPHIC_DATA]" at bounding box center [342, 144] width 64 height 9
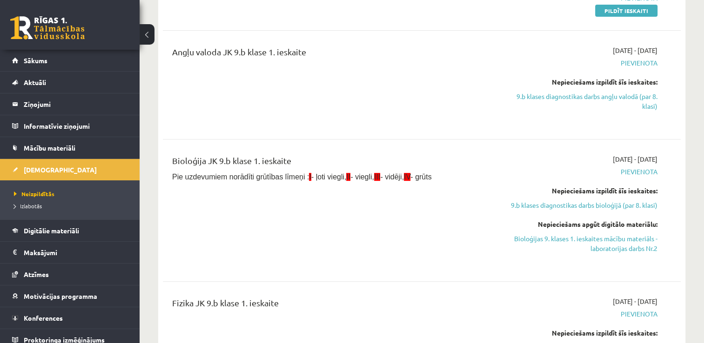
scroll to position [395, 0]
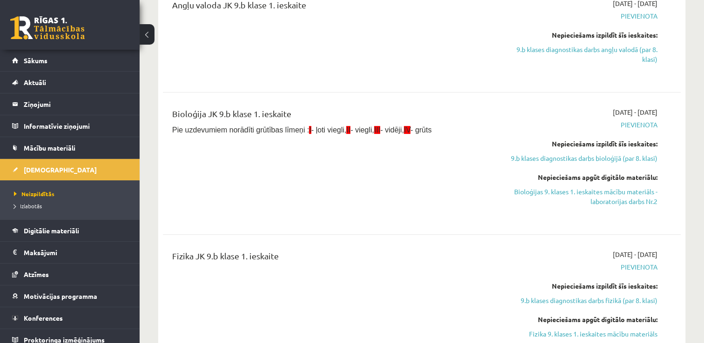
drag, startPoint x: 601, startPoint y: 194, endPoint x: 403, endPoint y: 42, distance: 249.4
click at [601, 194] on link "Bioloģijas 9. klases 1. ieskaites mācību materiāls - laboratorijas darbs Nr.2" at bounding box center [581, 197] width 153 height 20
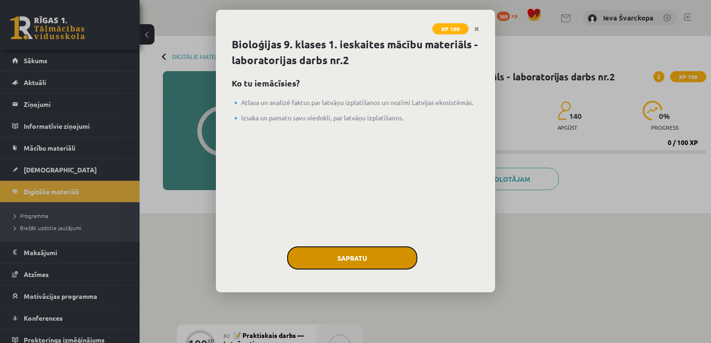
click at [354, 250] on button "Sapratu" at bounding box center [352, 258] width 130 height 23
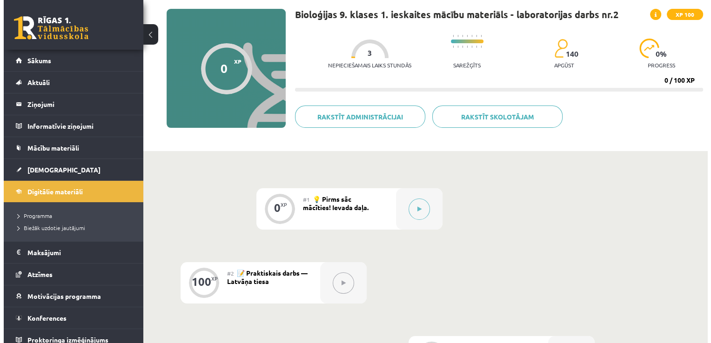
scroll to position [49, 0]
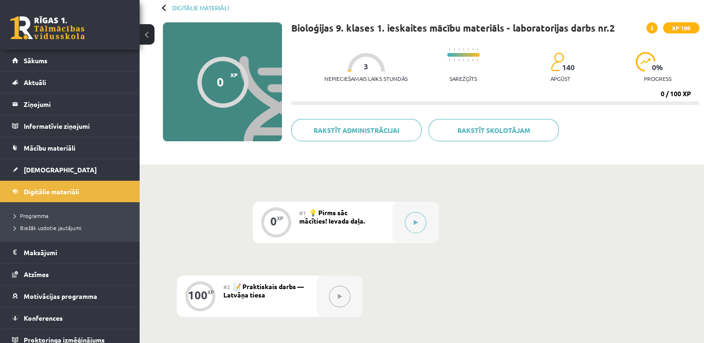
click at [701, 143] on div "Digitālie materiāli 0 XP XP 100 0 / 100 XP Bioloģijas 9. klases 1. ieskaites mā…" at bounding box center [422, 76] width 564 height 178
click at [417, 220] on icon at bounding box center [416, 223] width 4 height 6
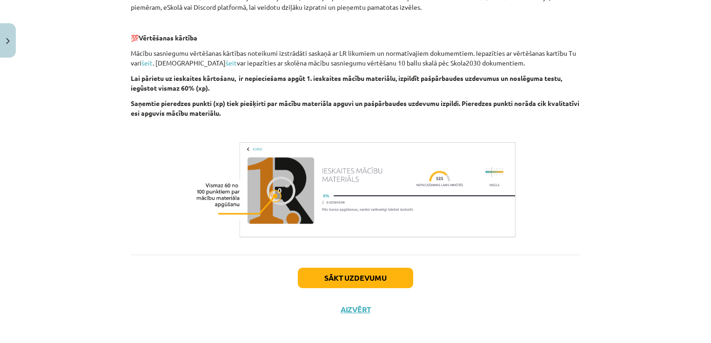
scroll to position [314, 0]
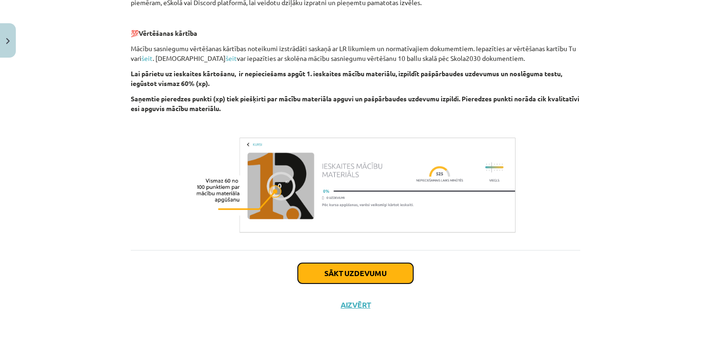
click at [344, 276] on button "Sākt uzdevumu" at bounding box center [355, 273] width 115 height 20
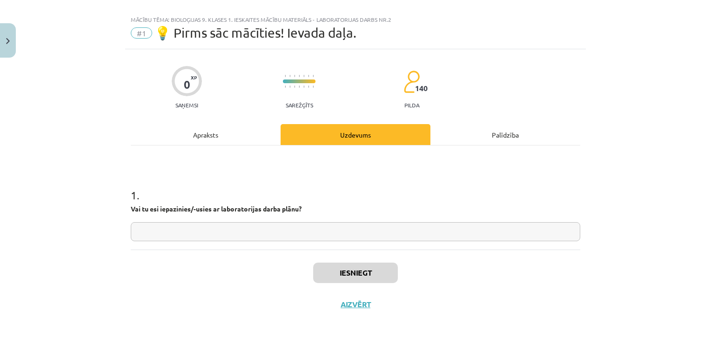
click at [250, 231] on input "text" at bounding box center [355, 231] width 449 height 19
type input "**"
click at [334, 280] on button "Iesniegt" at bounding box center [355, 273] width 85 height 20
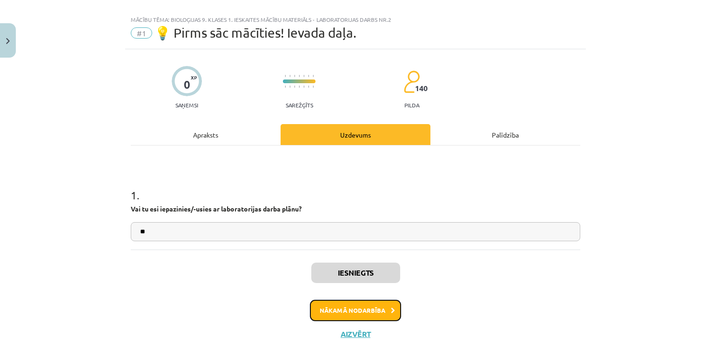
click at [341, 310] on button "Nākamā nodarbība" at bounding box center [355, 310] width 91 height 21
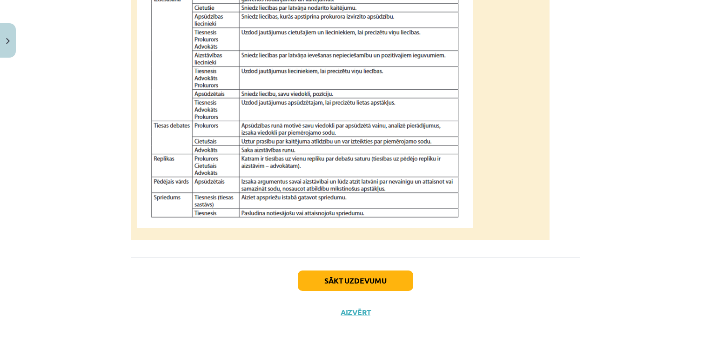
scroll to position [868, 0]
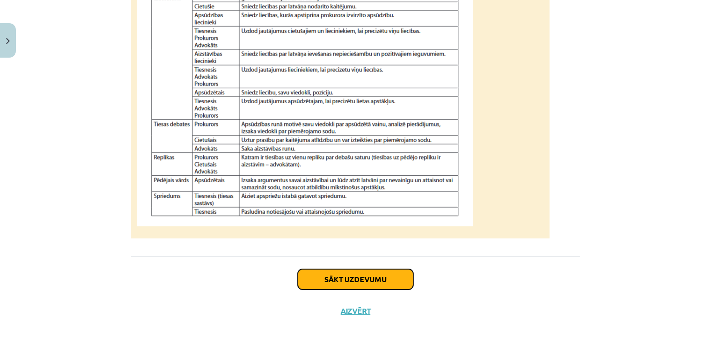
click at [359, 286] on button "Sākt uzdevumu" at bounding box center [355, 279] width 115 height 20
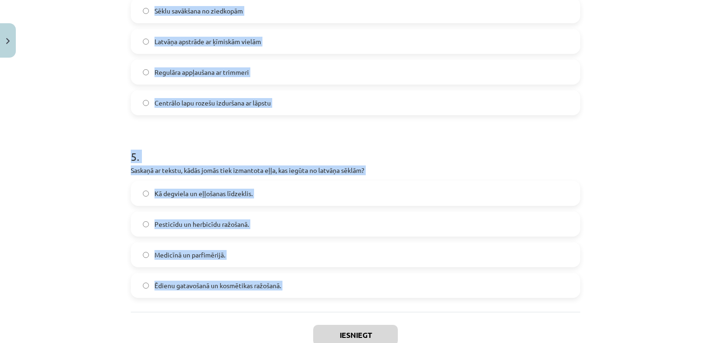
scroll to position [845, 0]
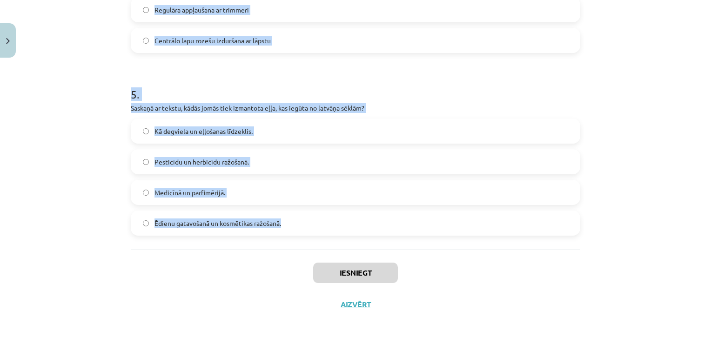
drag, startPoint x: 126, startPoint y: 180, endPoint x: 286, endPoint y: 221, distance: 165.4
drag, startPoint x: 286, startPoint y: 221, endPoint x: 222, endPoint y: 222, distance: 63.7
copy form "1 . Kādēļ Sosnovska latvānis sākotnēji tika ievests Latvijā? Kā lopbarības un n…"
click at [451, 103] on p "Saskaņā ar tekstu, kādās jomās tiek izmantota eļļa, kas iegūta no latvāņa sēklā…" at bounding box center [355, 108] width 449 height 10
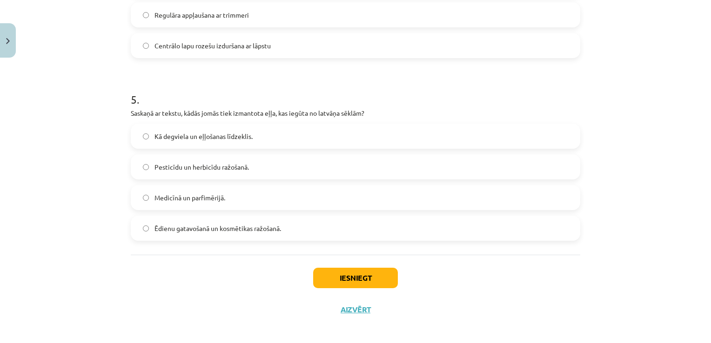
scroll to position [844, 0]
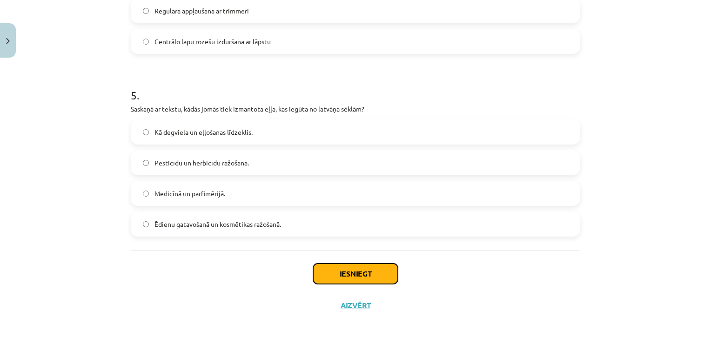
click at [346, 279] on button "Iesniegt" at bounding box center [355, 274] width 85 height 20
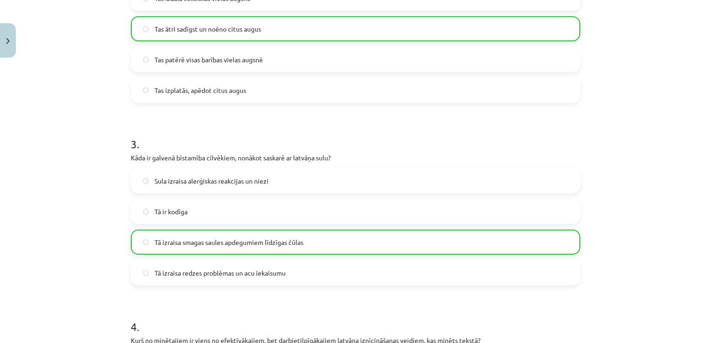
scroll to position [874, 0]
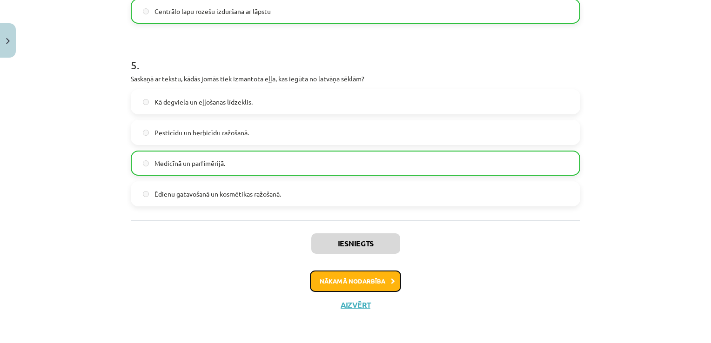
click at [372, 274] on button "Nākamā nodarbība" at bounding box center [355, 281] width 91 height 21
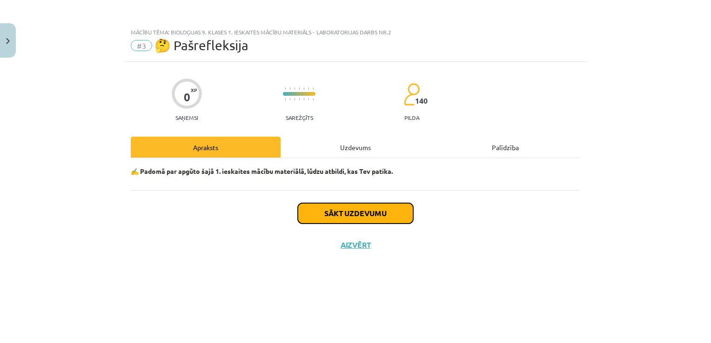
click at [364, 220] on button "Sākt uzdevumu" at bounding box center [355, 213] width 115 height 20
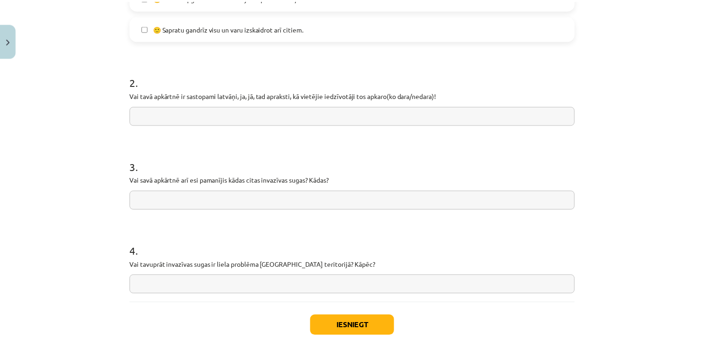
scroll to position [371, 0]
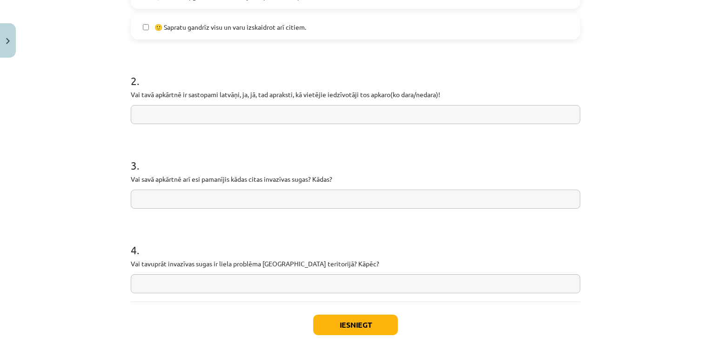
click at [290, 109] on input "text" at bounding box center [355, 114] width 449 height 19
type input "**"
click at [228, 194] on input "text" at bounding box center [355, 199] width 449 height 19
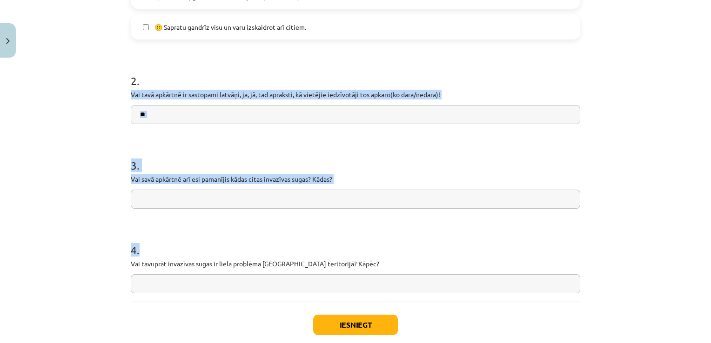
drag, startPoint x: 128, startPoint y: 90, endPoint x: 344, endPoint y: 270, distance: 280.4
click at [344, 270] on form "1 . Kas būt jādara, lai cilvēki pievērstu lielāku uzmanību iznvazīvajām sugām? …" at bounding box center [355, 54] width 449 height 480
drag, startPoint x: 344, startPoint y: 270, endPoint x: 270, endPoint y: 263, distance: 73.8
copy form "Vai tavā apkārtnē ir sastopami latvāņi, ja, jā, tad apraksti, kā vietējie iedzī…"
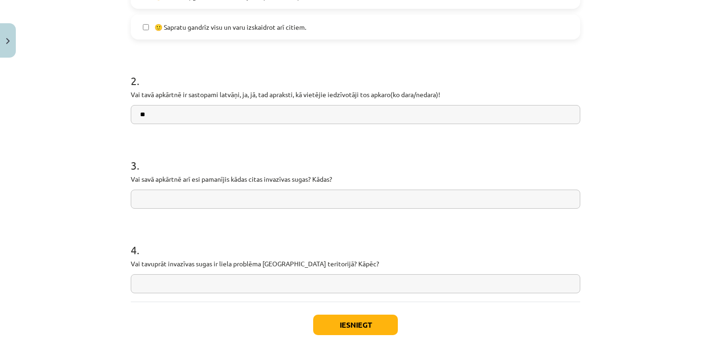
click at [194, 287] on input "text" at bounding box center [355, 283] width 449 height 19
paste input "**********"
type input "**********"
click at [274, 201] on input "text" at bounding box center [355, 199] width 449 height 19
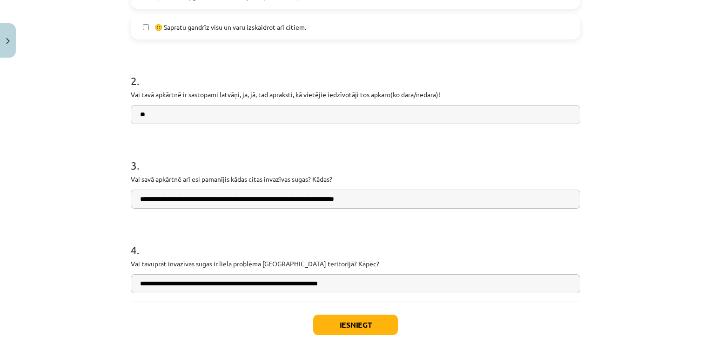
type input "**********"
click at [359, 325] on button "Iesniegt" at bounding box center [355, 325] width 85 height 20
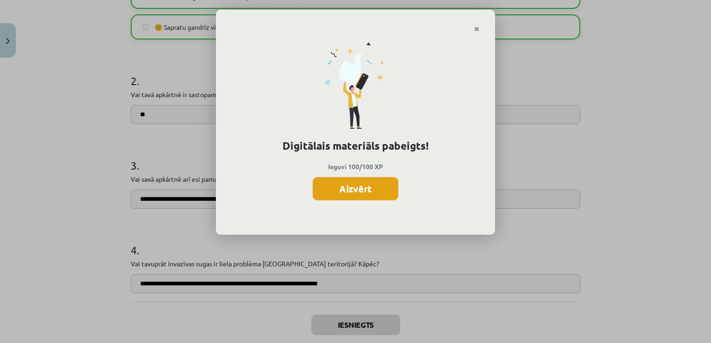
click at [364, 185] on button "Aizvērt" at bounding box center [356, 188] width 86 height 23
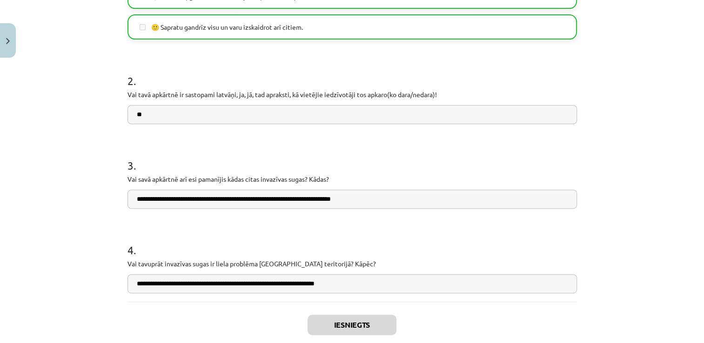
scroll to position [423, 0]
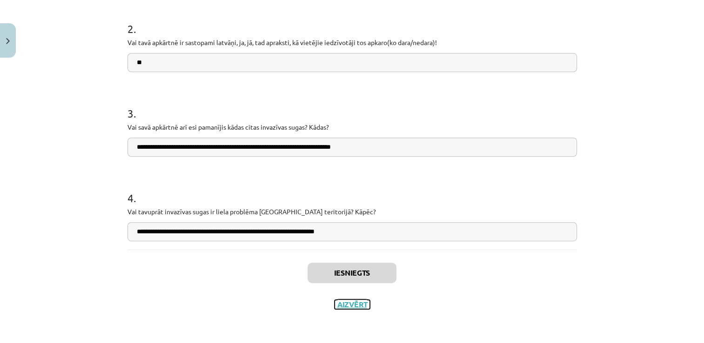
click at [356, 307] on button "Aizvērt" at bounding box center [351, 304] width 35 height 9
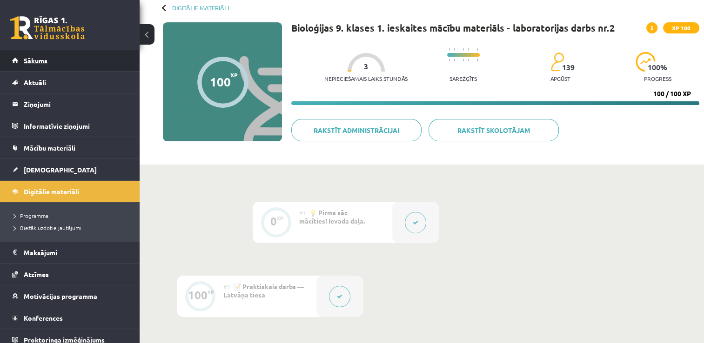
click at [41, 62] on span "Sākums" at bounding box center [36, 60] width 24 height 8
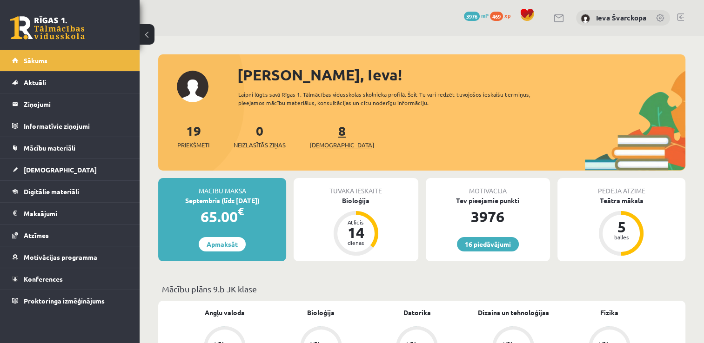
click at [330, 145] on span "[DEMOGRAPHIC_DATA]" at bounding box center [342, 144] width 64 height 9
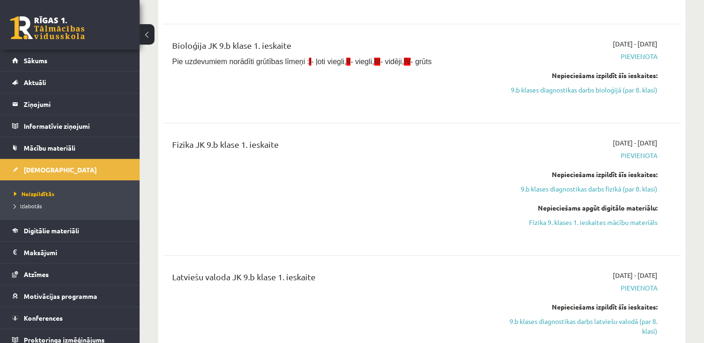
scroll to position [511, 0]
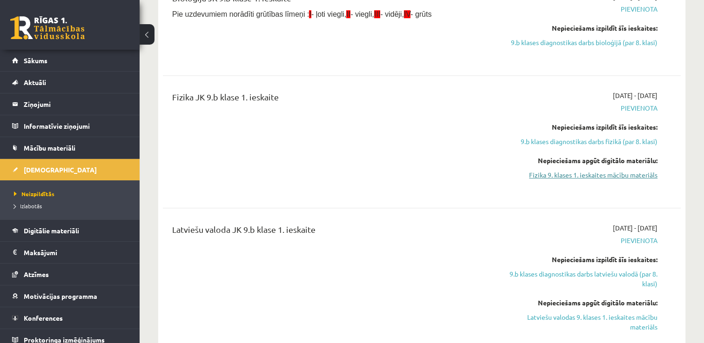
click at [604, 173] on link "Fizika 9. klases 1. ieskaites mācību materiāls" at bounding box center [581, 175] width 153 height 10
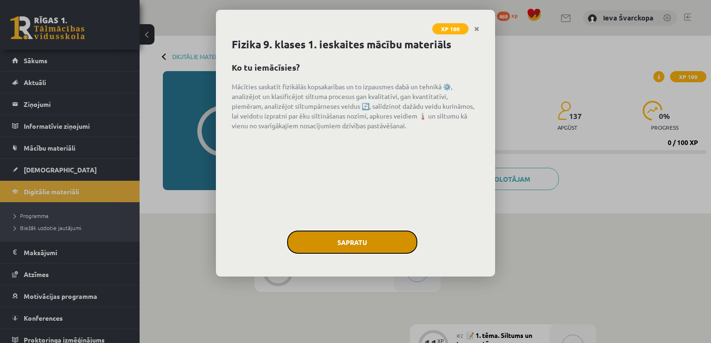
click at [356, 240] on button "Sapratu" at bounding box center [352, 242] width 130 height 23
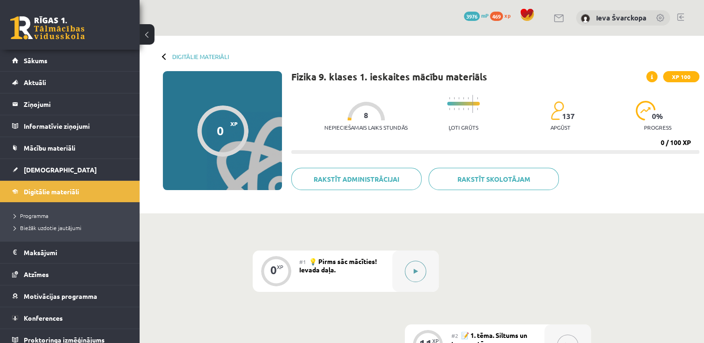
click at [415, 276] on button at bounding box center [415, 271] width 21 height 21
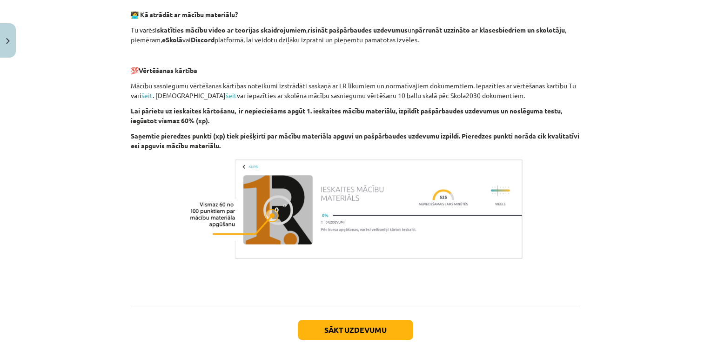
scroll to position [627, 0]
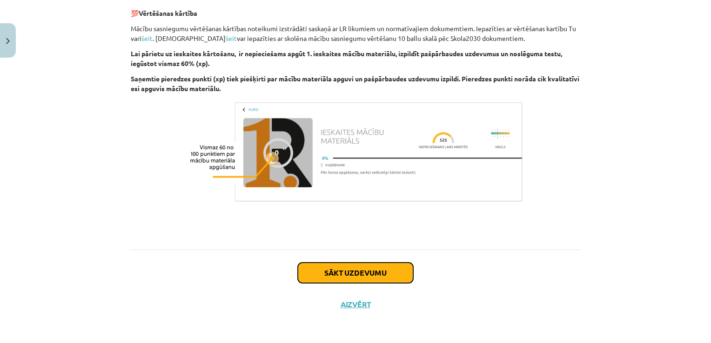
click at [346, 274] on button "Sākt uzdevumu" at bounding box center [355, 273] width 115 height 20
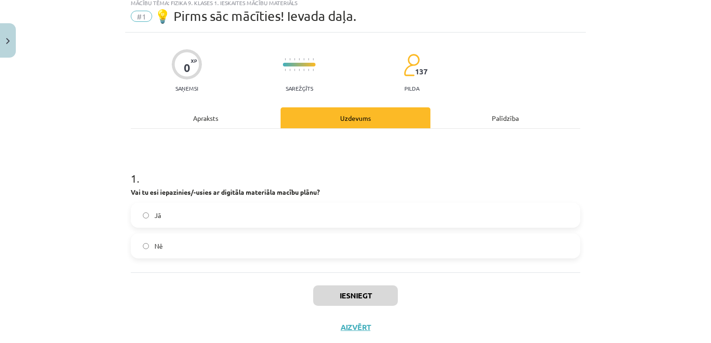
scroll to position [23, 0]
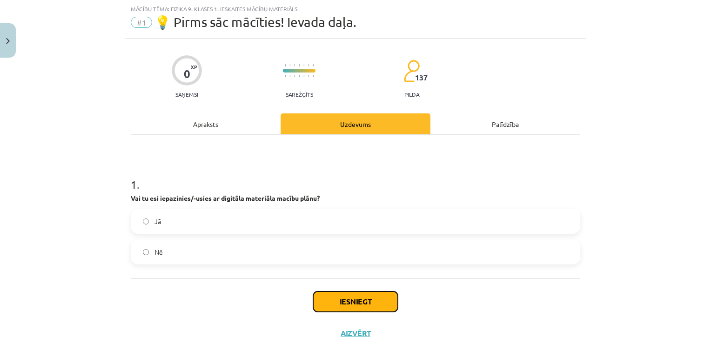
click at [338, 298] on button "Iesniegt" at bounding box center [355, 302] width 85 height 20
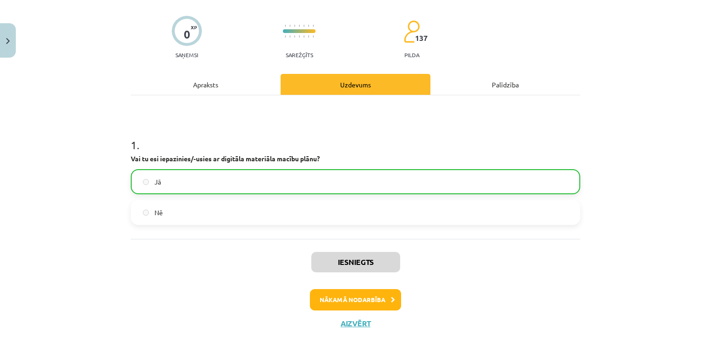
scroll to position [81, 0]
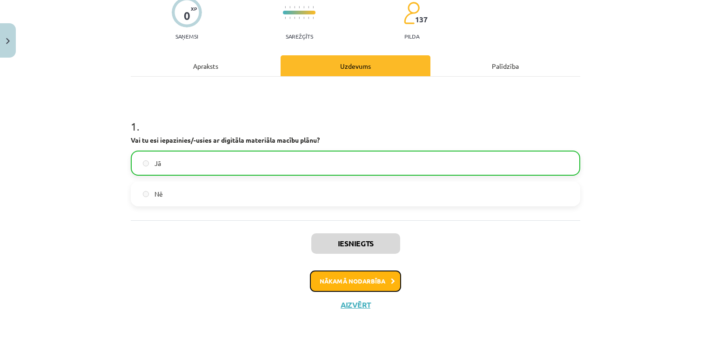
click at [357, 278] on button "Nākamā nodarbība" at bounding box center [355, 281] width 91 height 21
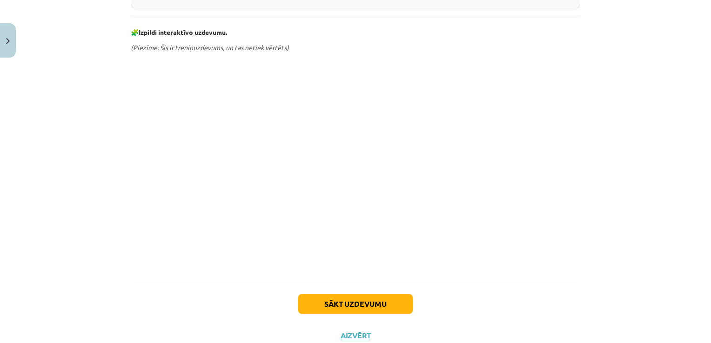
scroll to position [462, 0]
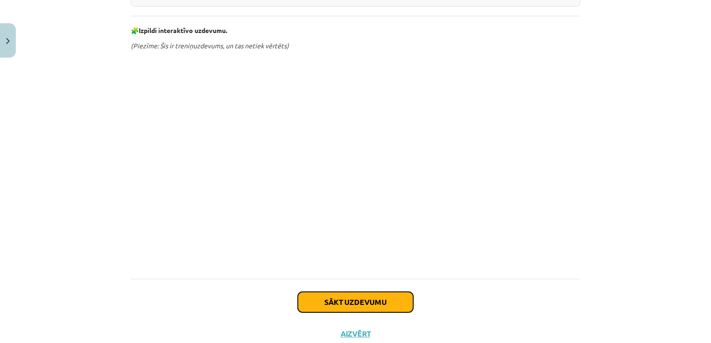
click at [337, 303] on button "Sākt uzdevumu" at bounding box center [355, 302] width 115 height 20
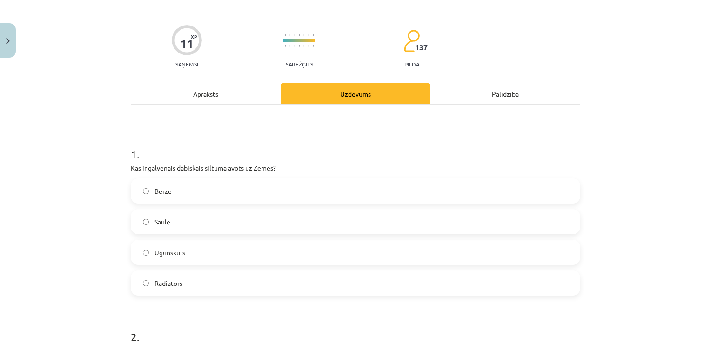
scroll to position [23, 0]
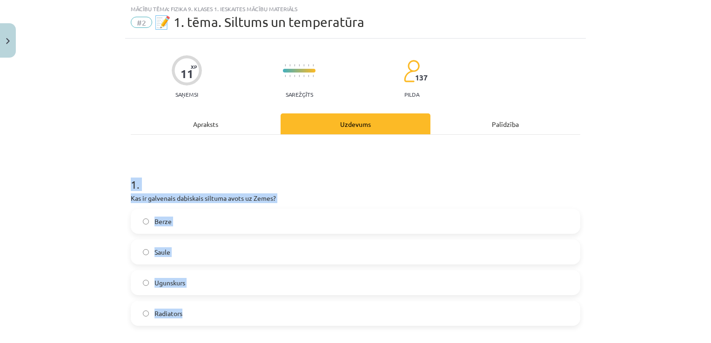
drag, startPoint x: 128, startPoint y: 182, endPoint x: 265, endPoint y: 310, distance: 187.3
click at [265, 310] on div "1 . Kas ir galvenais dabiskais siltuma avots uz Zemes? Berze Saule Ugunskurs Ra…" at bounding box center [355, 244] width 449 height 164
drag, startPoint x: 265, startPoint y: 310, endPoint x: 206, endPoint y: 196, distance: 128.4
copy div "1 . Kas ir galvenais dabiskais siltuma avots uz Zemes? Berze Saule Ugunskurs Ra…"
click at [563, 174] on h1 "1 ." at bounding box center [355, 176] width 449 height 29
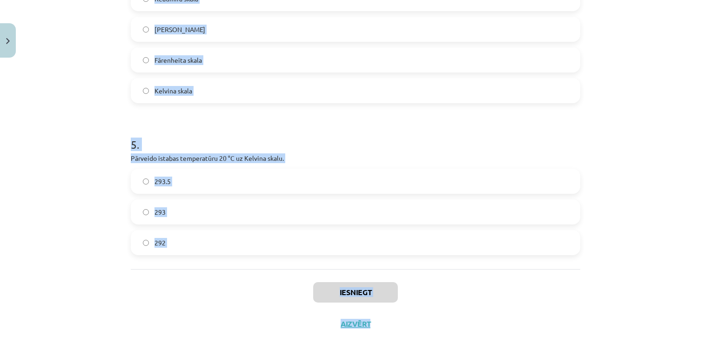
scroll to position [691, 0]
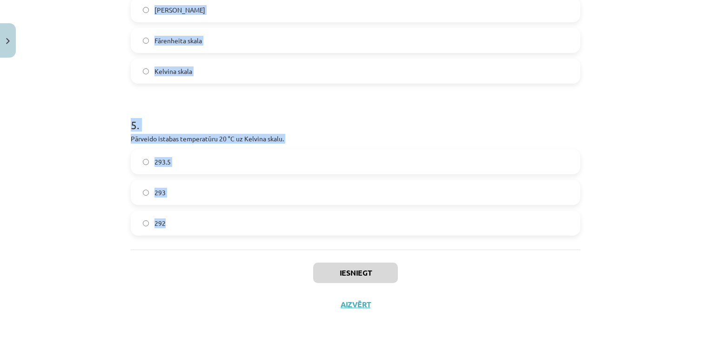
drag, startPoint x: 128, startPoint y: 89, endPoint x: 467, endPoint y: 238, distance: 370.1
copy form "1 . Kas ir galvenais dabiskais siltuma avots uz Zemes? Berze Saule Ugunskurs Ra…"
click at [405, 103] on h1 "5 ." at bounding box center [355, 116] width 449 height 29
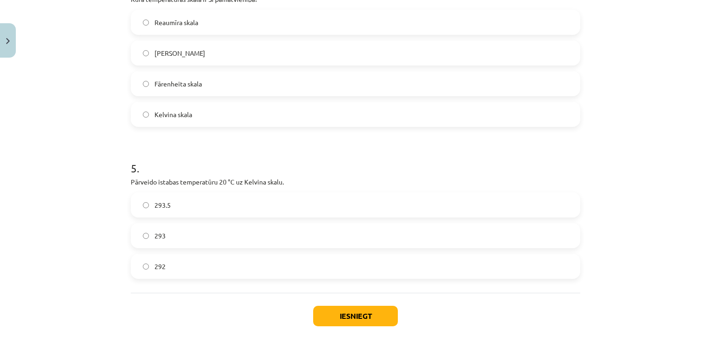
scroll to position [659, 0]
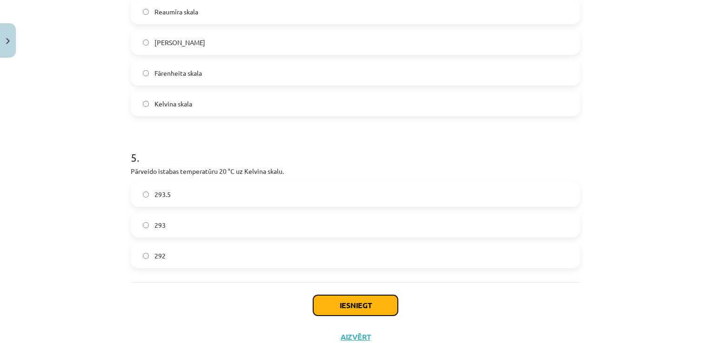
click at [349, 309] on button "Iesniegt" at bounding box center [355, 305] width 85 height 20
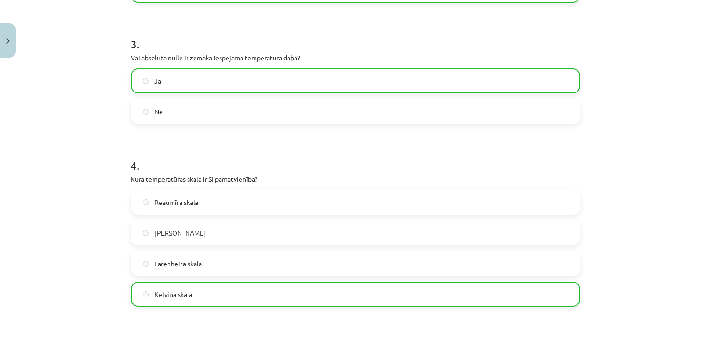
scroll to position [720, 0]
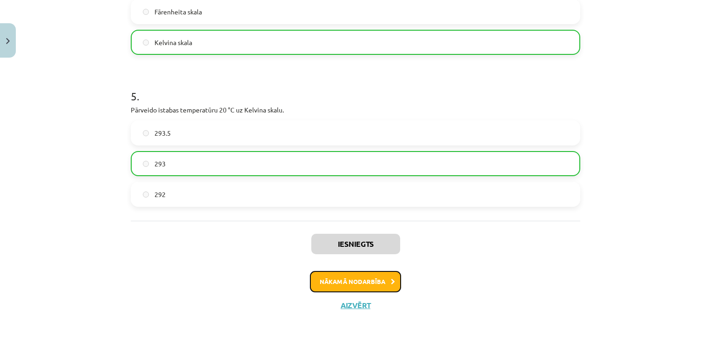
click at [356, 278] on button "Nākamā nodarbība" at bounding box center [355, 281] width 91 height 21
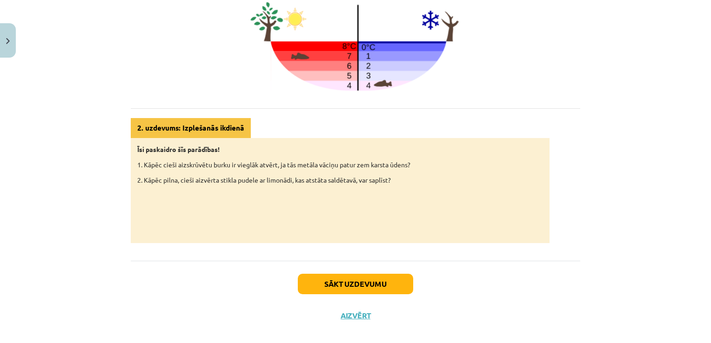
scroll to position [448, 0]
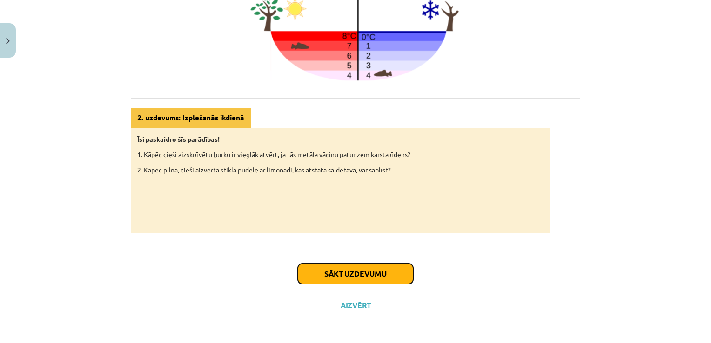
click at [352, 276] on button "Sākt uzdevumu" at bounding box center [355, 274] width 115 height 20
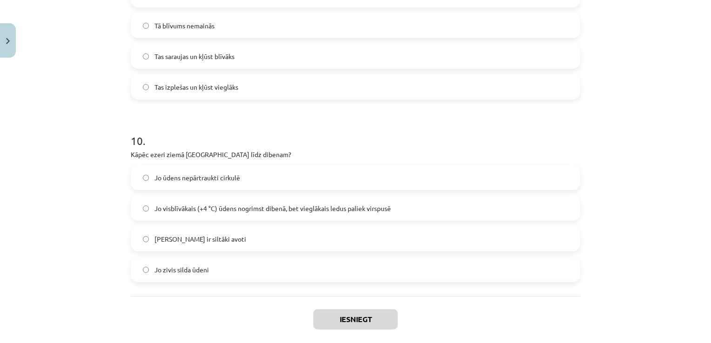
scroll to position [1513, 0]
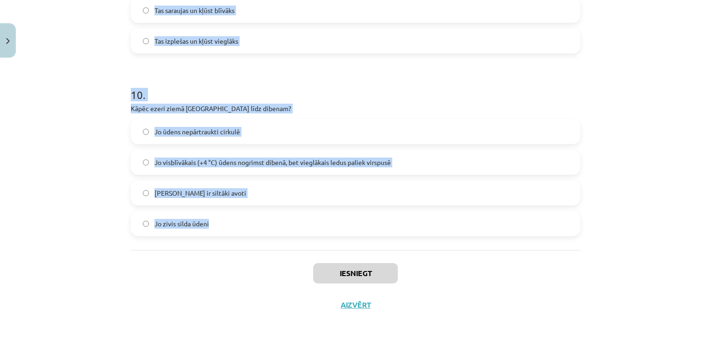
drag, startPoint x: 125, startPoint y: 179, endPoint x: 373, endPoint y: 241, distance: 255.7
copy form "8 . Lor, ipsumd sitame, con adipisc elitsedd? Ei Te 8 . Inc utlab, etdolo, magn…"
click at [446, 74] on h1 "10 ." at bounding box center [355, 86] width 449 height 29
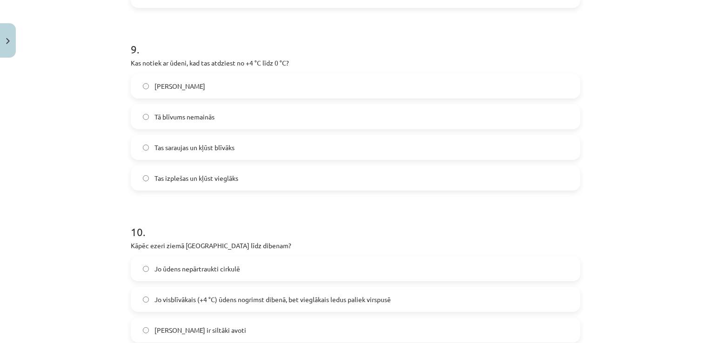
scroll to position [1503, 0]
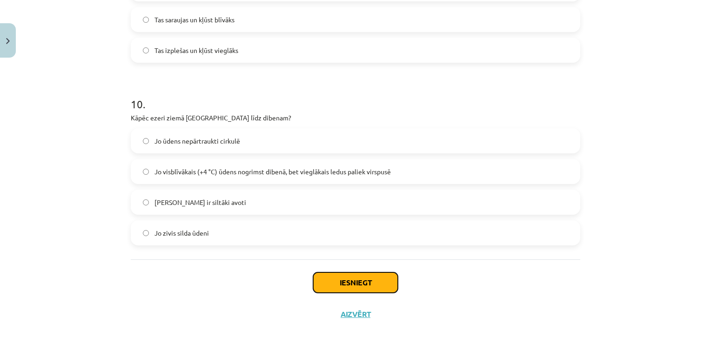
click at [341, 285] on button "Iesniegt" at bounding box center [355, 283] width 85 height 20
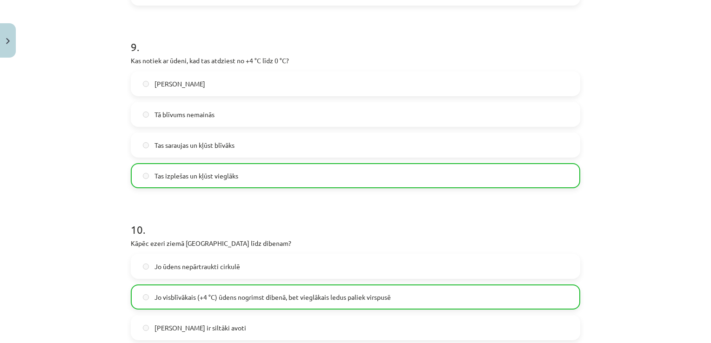
scroll to position [1543, 0]
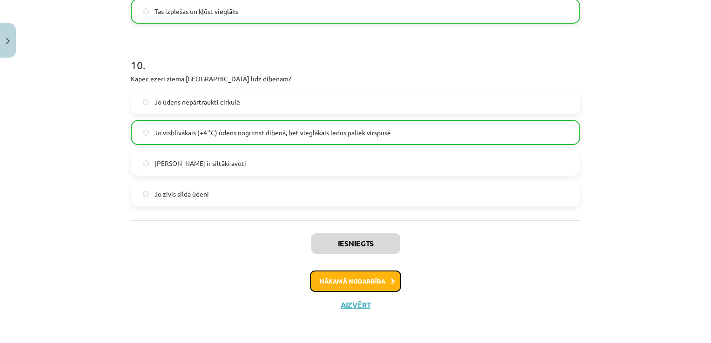
click at [342, 275] on button "Nākamā nodarbība" at bounding box center [355, 281] width 91 height 21
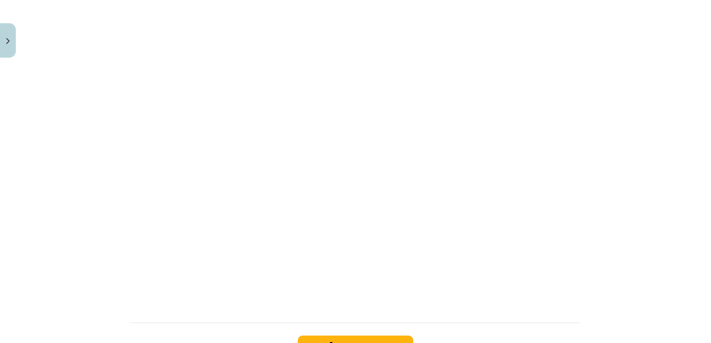
scroll to position [574, 0]
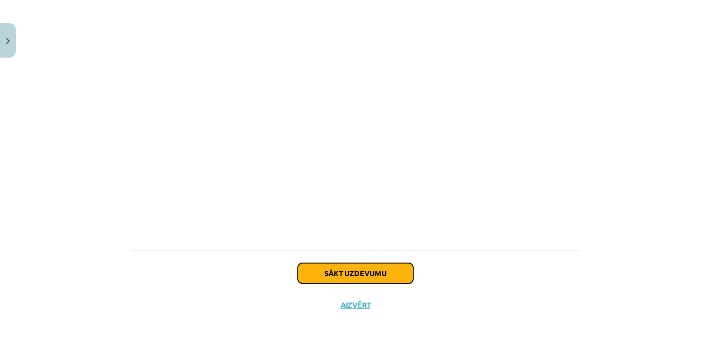
click at [375, 274] on button "Sākt uzdevumu" at bounding box center [355, 273] width 115 height 20
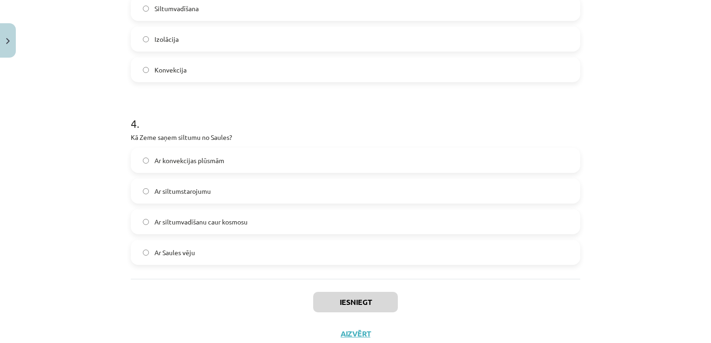
scroll to position [539, 0]
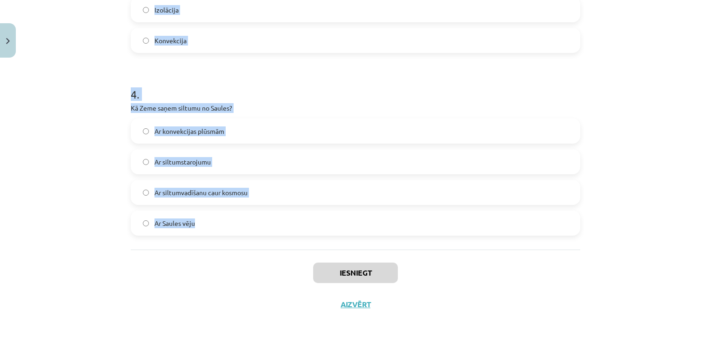
drag, startPoint x: 127, startPoint y: 181, endPoint x: 325, endPoint y: 225, distance: 202.4
copy form "1 . Vai siltumstarojums var izplatīties vakuumā? Jā Nē 2 . Vai metāli ir labi s…"
click at [361, 87] on h1 "4 ." at bounding box center [355, 86] width 449 height 29
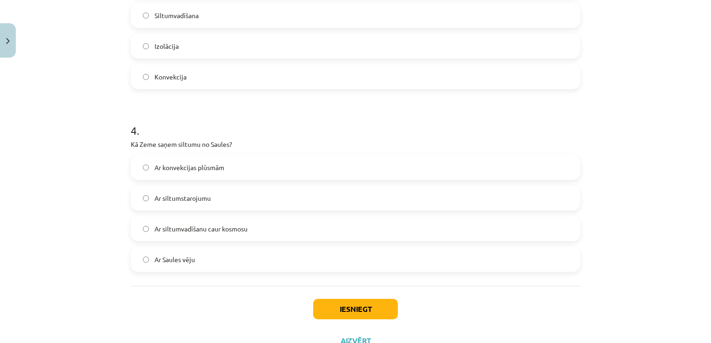
scroll to position [527, 0]
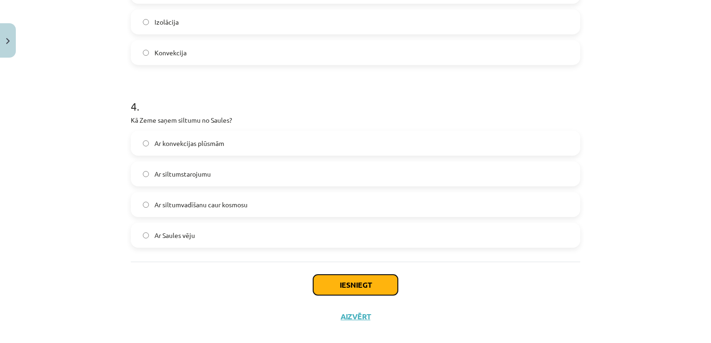
click at [339, 277] on button "Iesniegt" at bounding box center [355, 285] width 85 height 20
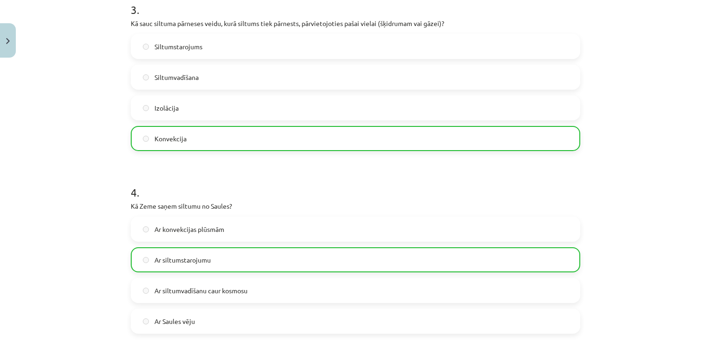
scroll to position [568, 0]
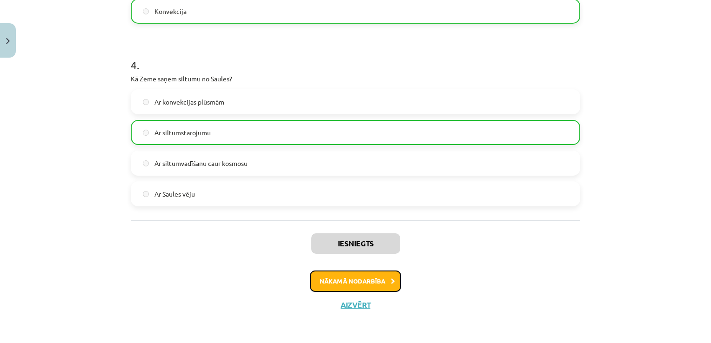
click at [376, 284] on button "Nākamā nodarbība" at bounding box center [355, 281] width 91 height 21
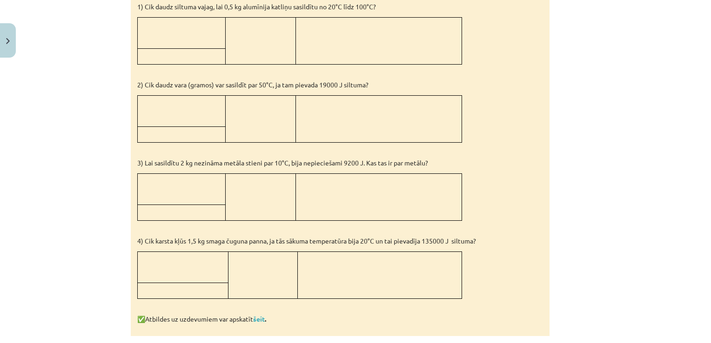
scroll to position [913, 0]
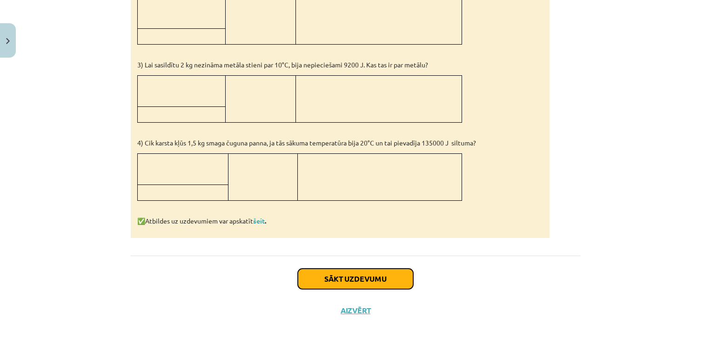
click at [365, 273] on button "Sākt uzdevumu" at bounding box center [355, 279] width 115 height 20
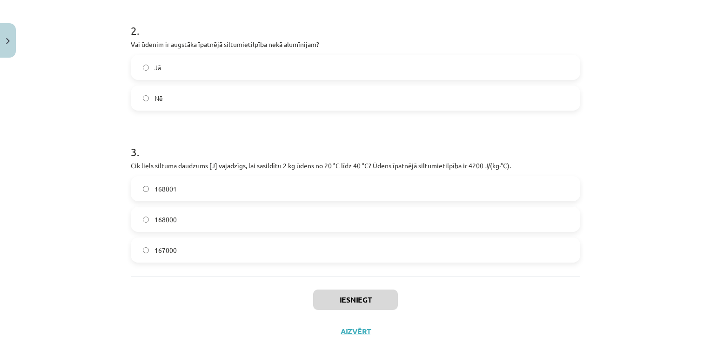
scroll to position [326, 0]
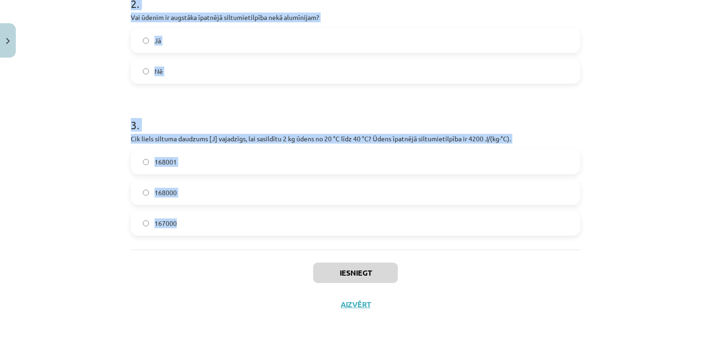
drag, startPoint x: 128, startPoint y: 180, endPoint x: 292, endPoint y: 225, distance: 170.3
click at [292, 225] on form "1 . Vai siltuma daudzumu mēra Celsija grādos? Nē Jā 2 . Vai ūdenim ir augstāka …" at bounding box center [355, 48] width 449 height 376
copy form "1 . Vai siltuma daudzumu mēra Celsija grādos? Nē Jā 2 . Vai ūdenim ir augstāka …"
click at [376, 100] on form "1 . Vai siltuma daudzumu mēra Celsija grādos? Nē Jā 2 . Vai ūdenim ir augstāka …" at bounding box center [355, 48] width 449 height 376
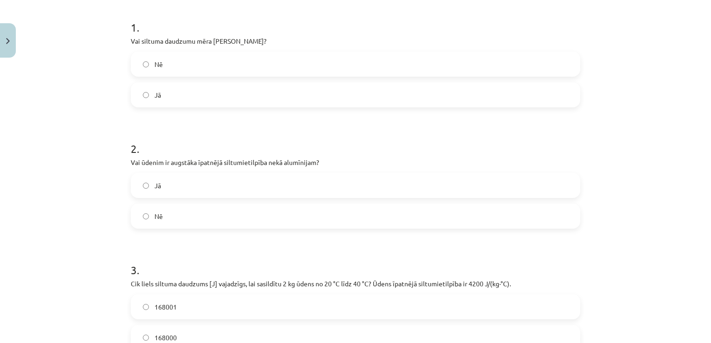
scroll to position [313, 0]
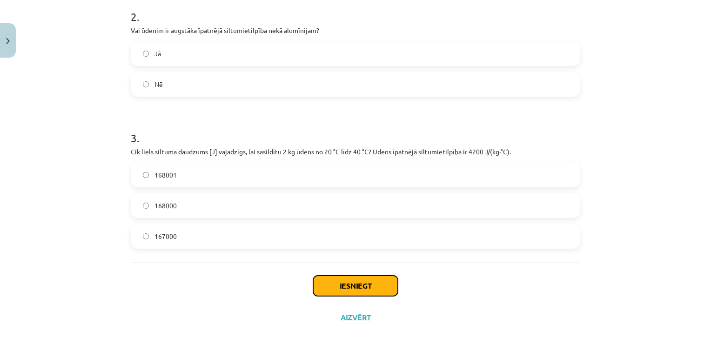
click at [335, 286] on button "Iesniegt" at bounding box center [355, 286] width 85 height 20
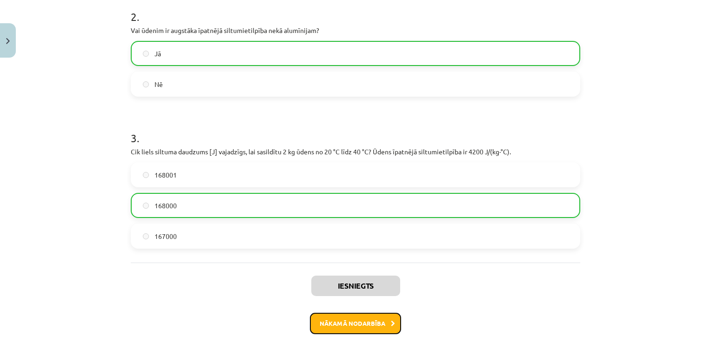
click at [357, 318] on button "Nākamā nodarbība" at bounding box center [355, 323] width 91 height 21
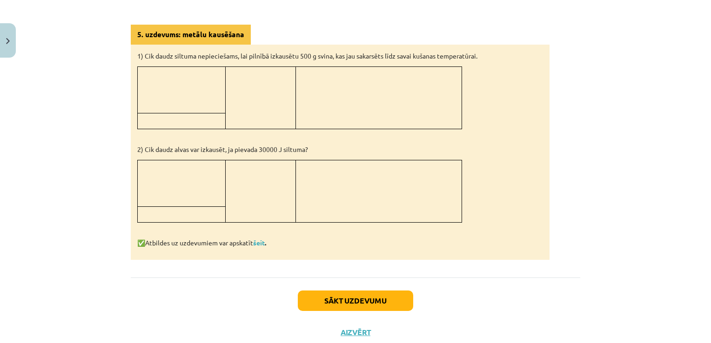
scroll to position [880, 0]
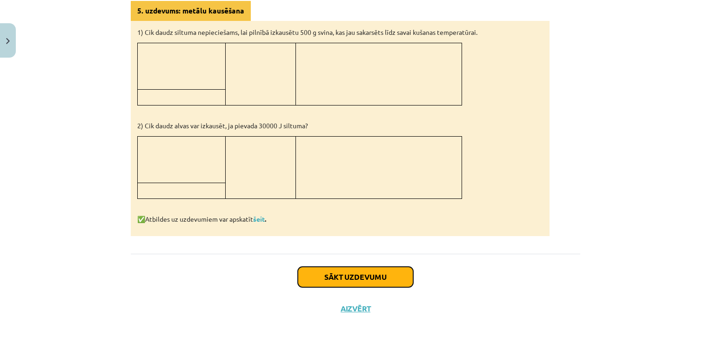
click at [361, 271] on button "Sākt uzdevumu" at bounding box center [355, 277] width 115 height 20
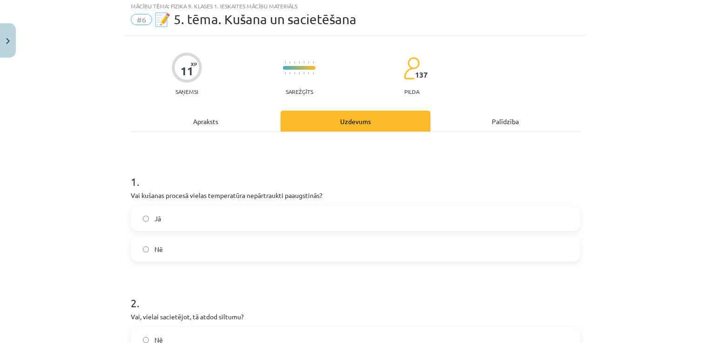
scroll to position [23, 0]
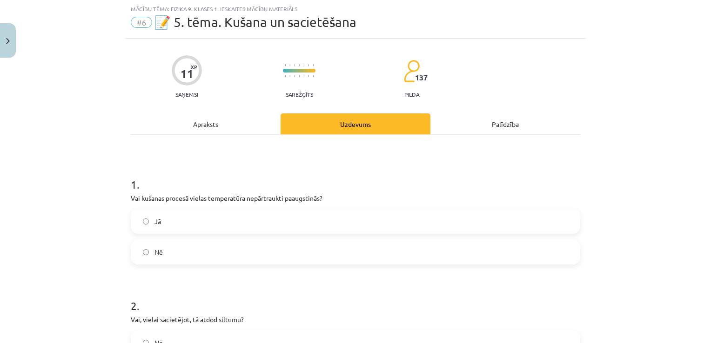
click at [131, 178] on h1 "1 ." at bounding box center [355, 176] width 449 height 29
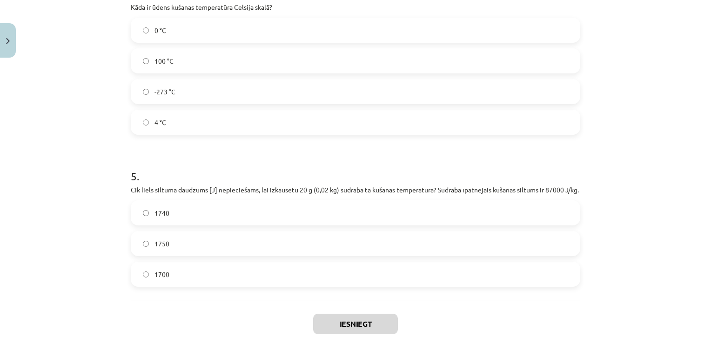
scroll to position [701, 0]
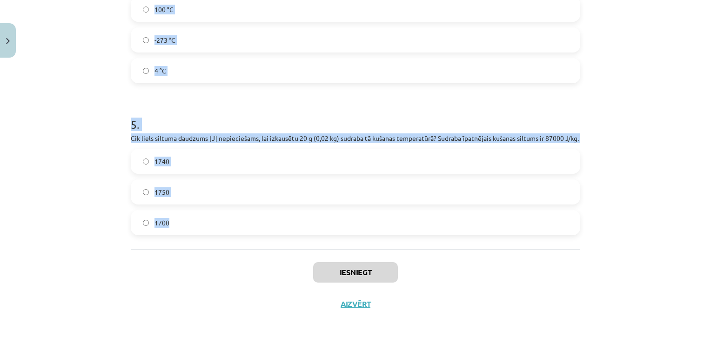
drag, startPoint x: 127, startPoint y: 180, endPoint x: 232, endPoint y: 228, distance: 115.5
drag, startPoint x: 232, startPoint y: 228, endPoint x: 197, endPoint y: 130, distance: 104.3
copy form "1 . Vai kušanas procesā vielas temperatūra nepārtraukti paaugstinās? Jā Nē 2 . …"
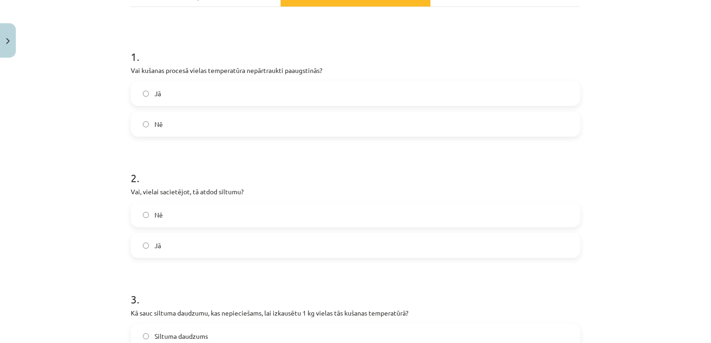
scroll to position [140, 0]
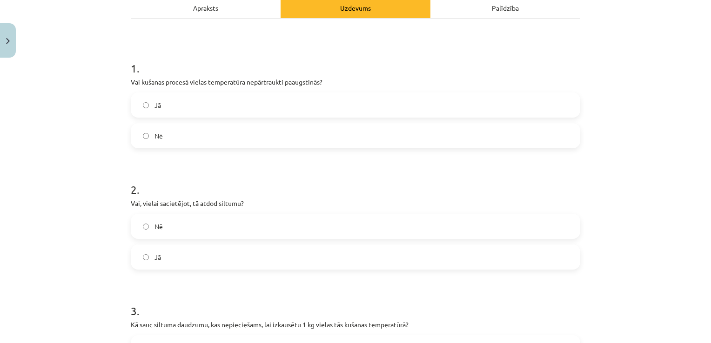
click at [140, 260] on label "Jā" at bounding box center [355, 257] width 447 height 23
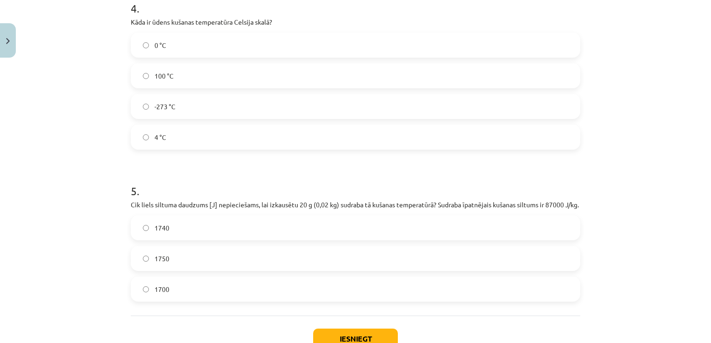
scroll to position [660, 0]
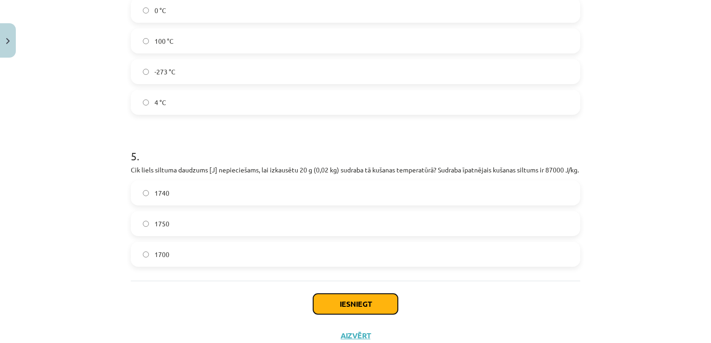
click at [344, 313] on button "Iesniegt" at bounding box center [355, 304] width 85 height 20
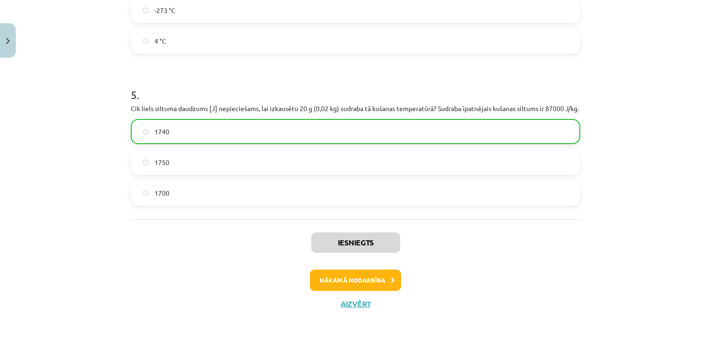
scroll to position [730, 0]
click at [331, 283] on button "Nākamā nodarbība" at bounding box center [355, 280] width 91 height 21
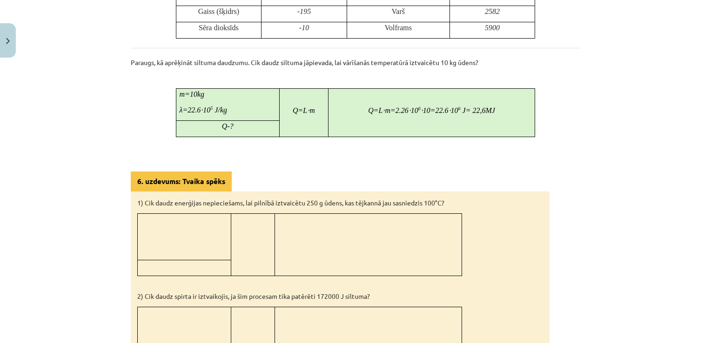
scroll to position [755, 0]
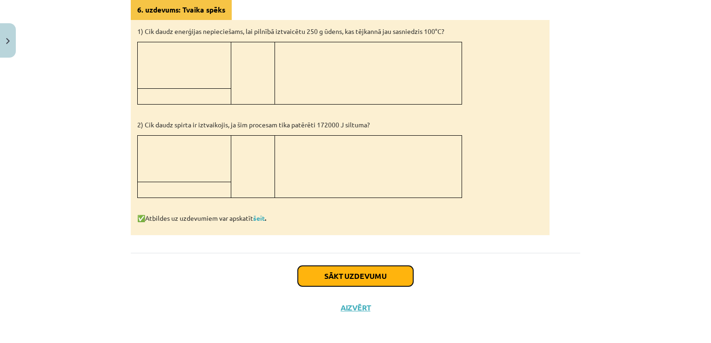
click at [341, 273] on button "Sākt uzdevumu" at bounding box center [355, 276] width 115 height 20
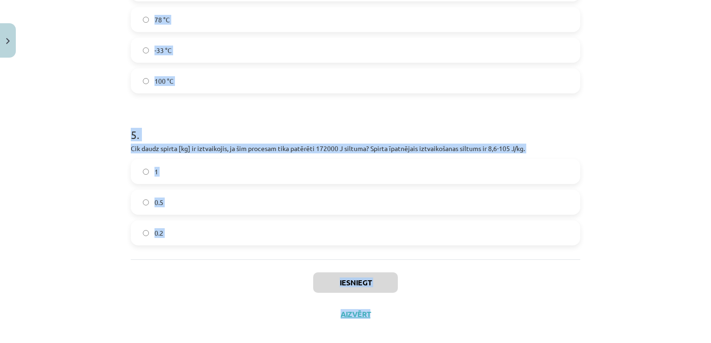
scroll to position [691, 0]
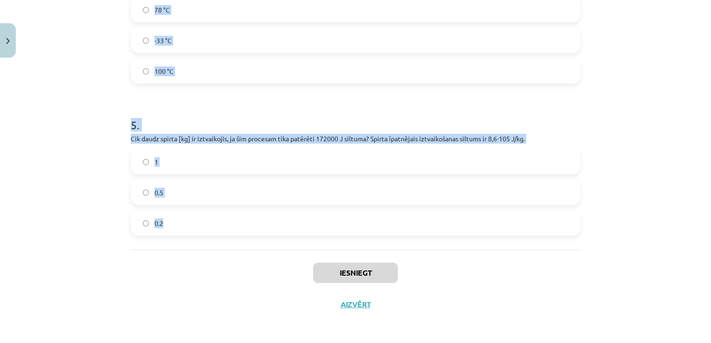
drag, startPoint x: 127, startPoint y: 179, endPoint x: 390, endPoint y: 220, distance: 266.9
copy form "1 . Vai ūdens vārīšanās procesā tā temperatūra pārsniedz 100 °C? Jā Nē 2 . Vai …"
click at [260, 115] on h1 "5 ." at bounding box center [355, 116] width 449 height 29
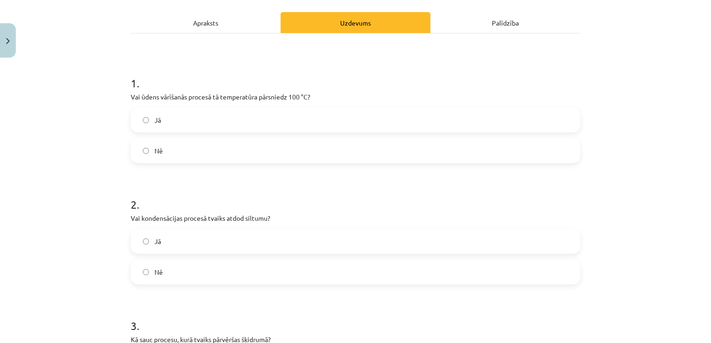
scroll to position [87, 0]
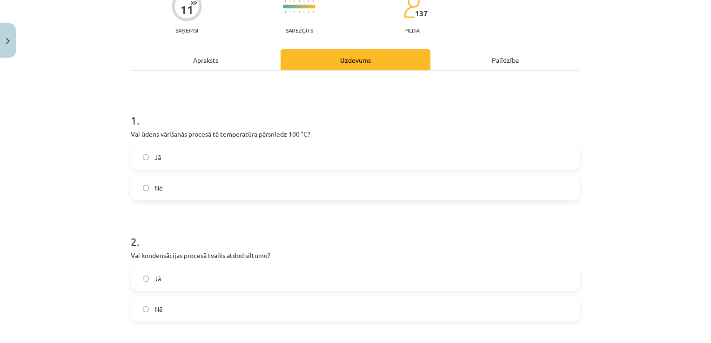
click at [140, 191] on label "Nē" at bounding box center [355, 187] width 447 height 23
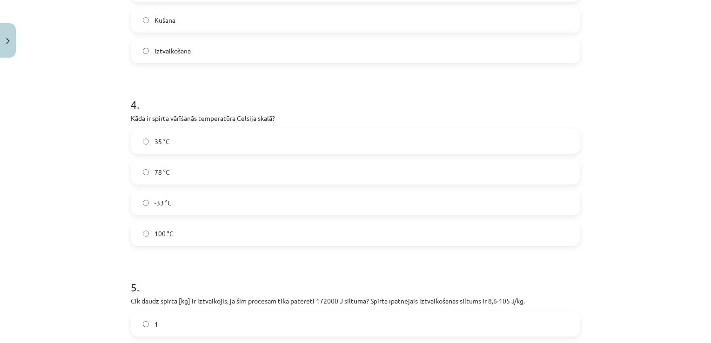
scroll to position [588, 0]
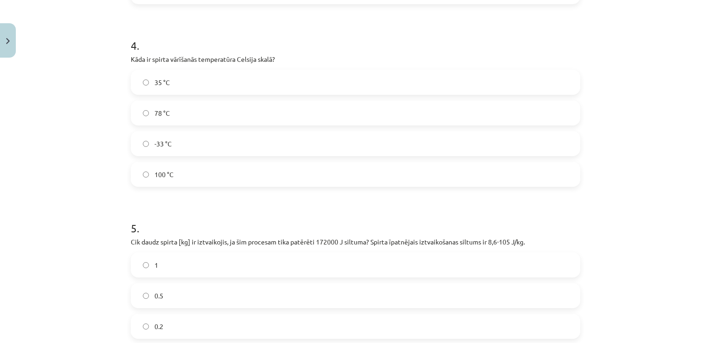
click at [141, 322] on label "0.2" at bounding box center [355, 326] width 447 height 23
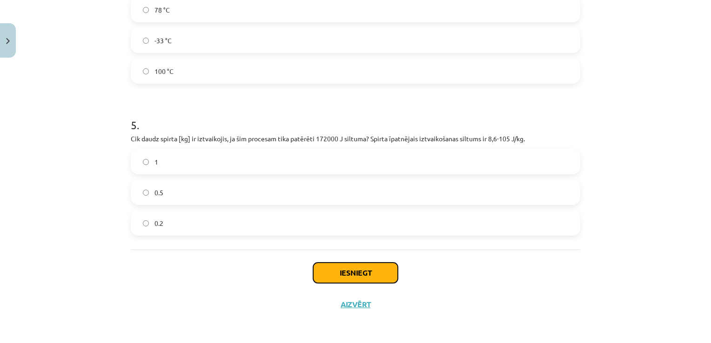
click at [367, 273] on button "Iesniegt" at bounding box center [355, 273] width 85 height 20
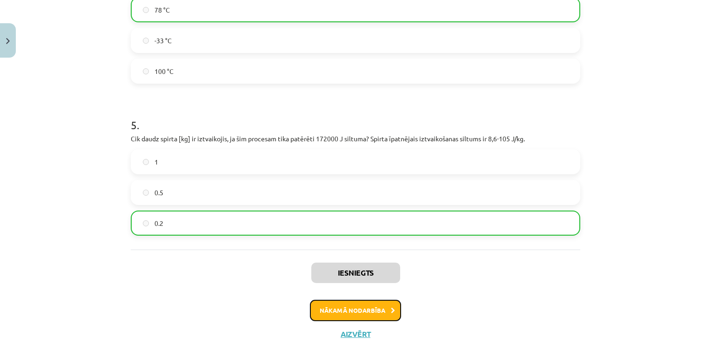
click at [363, 312] on button "Nākamā nodarbība" at bounding box center [355, 310] width 91 height 21
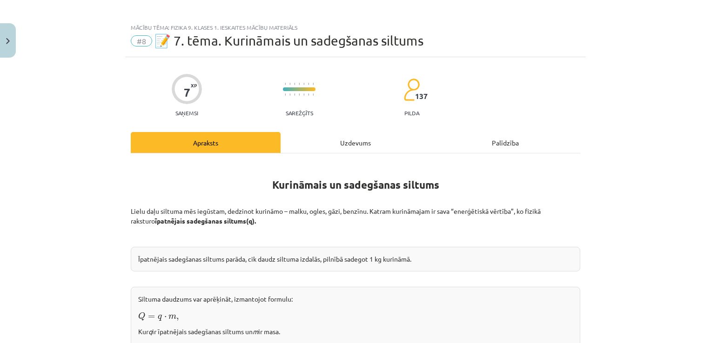
scroll to position [0, 0]
